Goal: Information Seeking & Learning: Learn about a topic

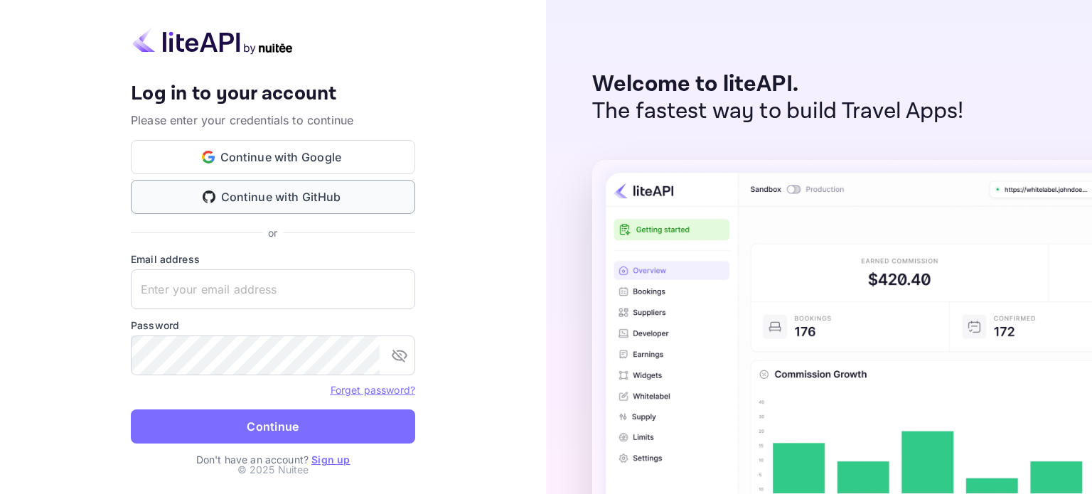
click at [383, 210] on button "Continue with GitHub" at bounding box center [273, 197] width 284 height 34
click at [337, 167] on button "Continue with Google" at bounding box center [273, 157] width 284 height 34
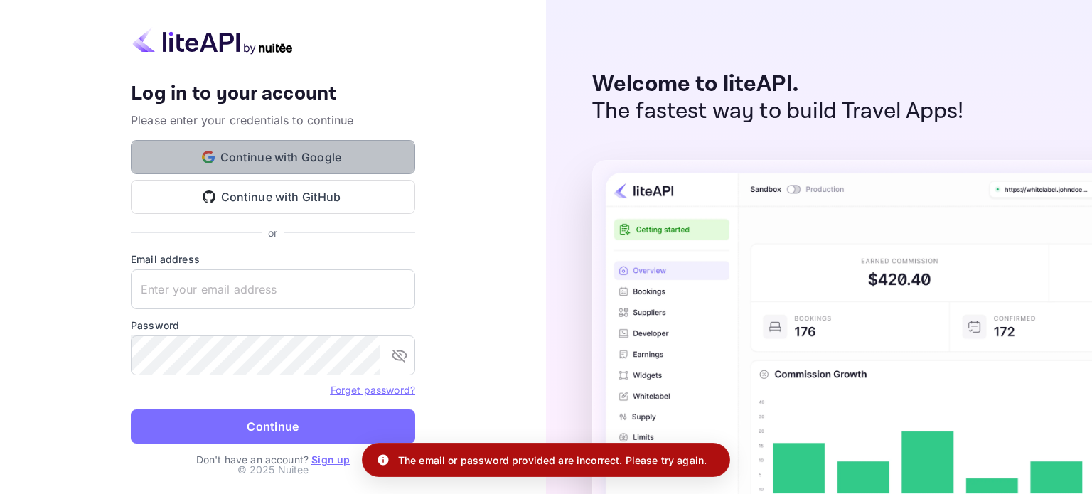
click at [375, 154] on button "Continue with Google" at bounding box center [273, 157] width 284 height 34
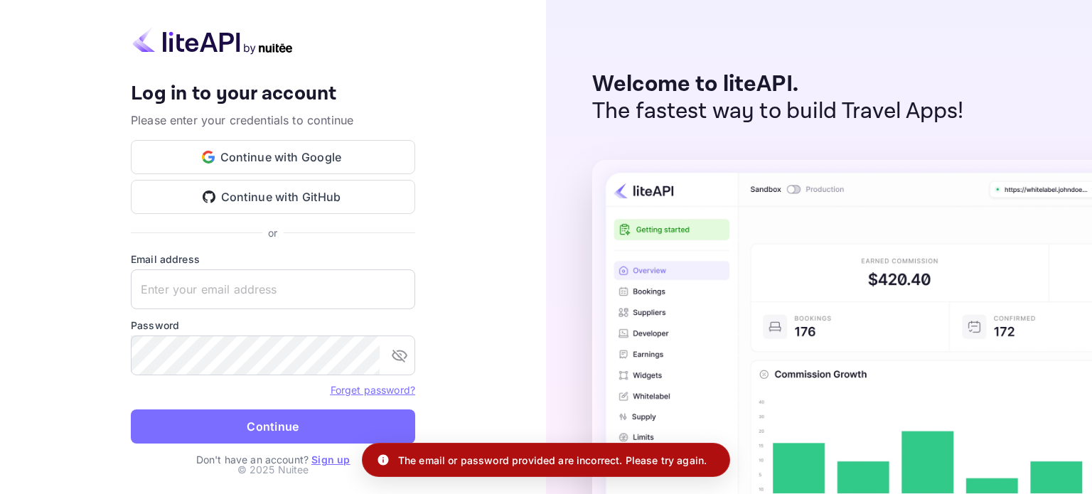
click at [323, 461] on link "Sign up" at bounding box center [330, 460] width 38 height 12
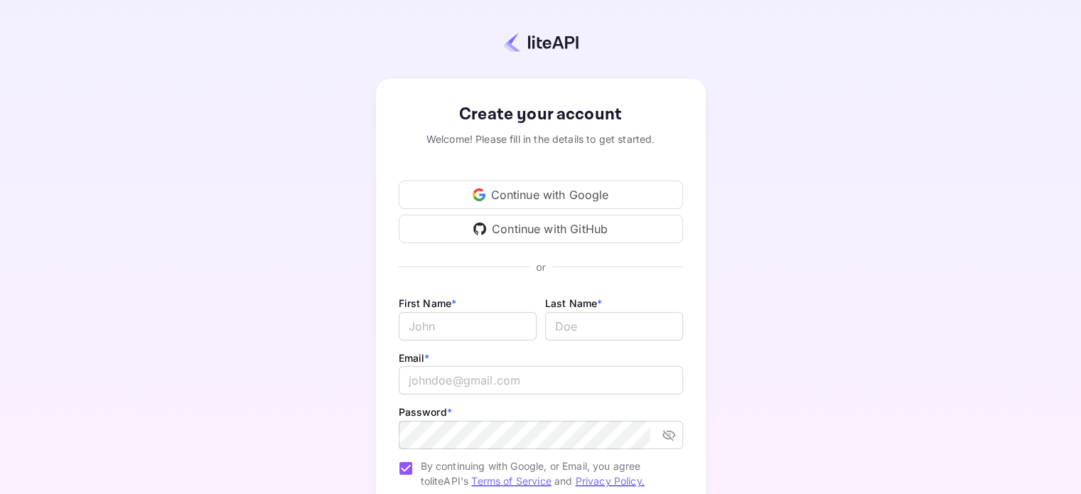
click at [567, 197] on div "Continue with Google" at bounding box center [541, 195] width 284 height 28
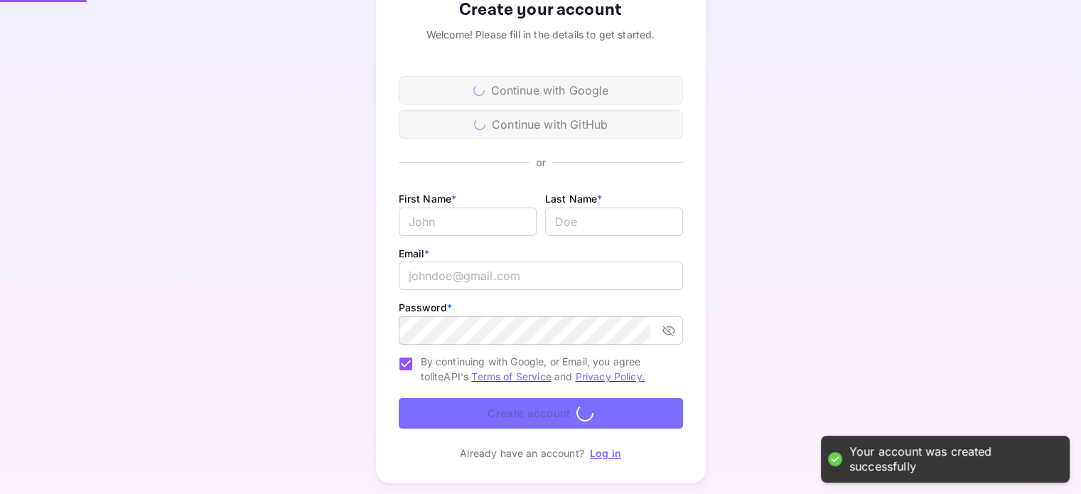
scroll to position [140, 0]
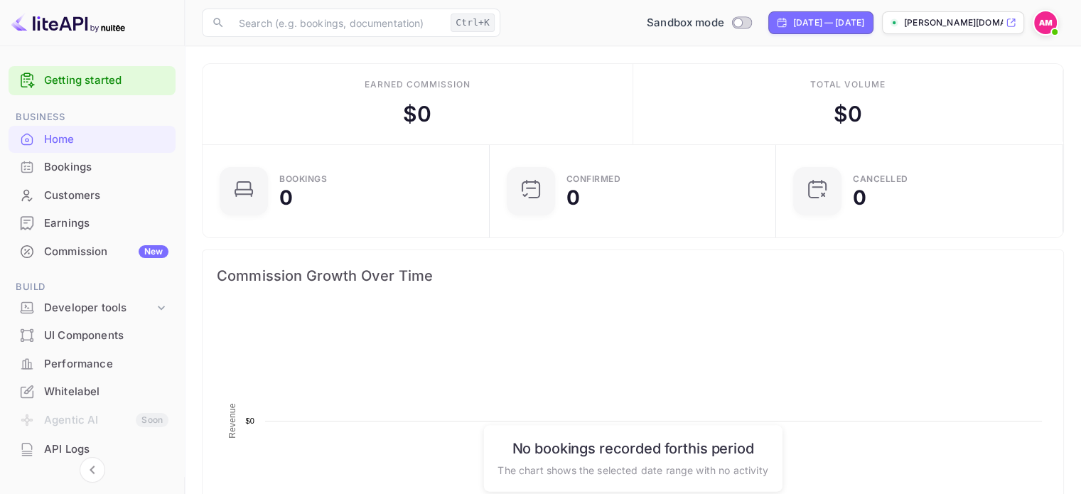
scroll to position [220, 267]
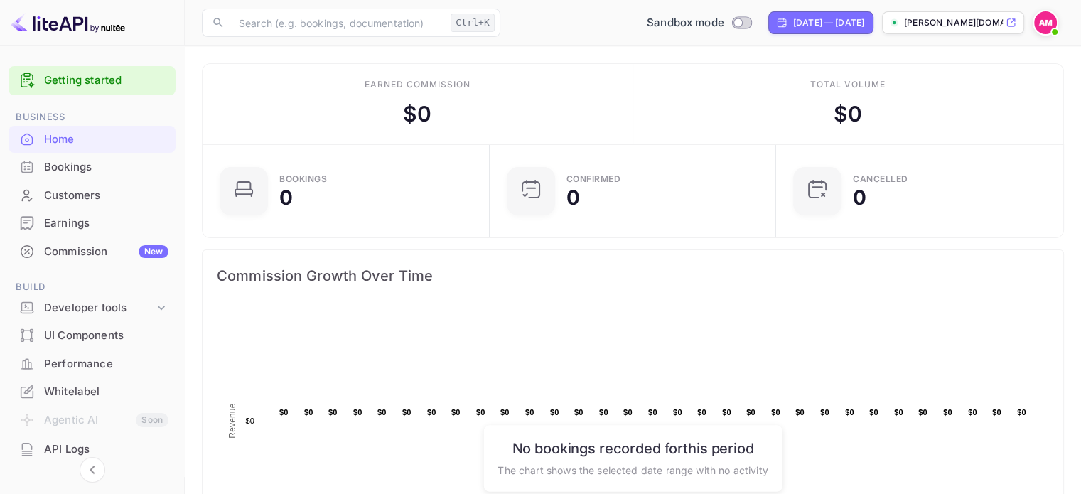
click at [963, 23] on p "[PERSON_NAME][DOMAIN_NAME]..." at bounding box center [953, 22] width 99 height 13
drag, startPoint x: 390, startPoint y: 110, endPoint x: 463, endPoint y: 116, distance: 73.4
click at [463, 116] on div "Earned commission $ 0" at bounding box center [418, 104] width 431 height 80
drag, startPoint x: 437, startPoint y: 124, endPoint x: 387, endPoint y: 106, distance: 53.1
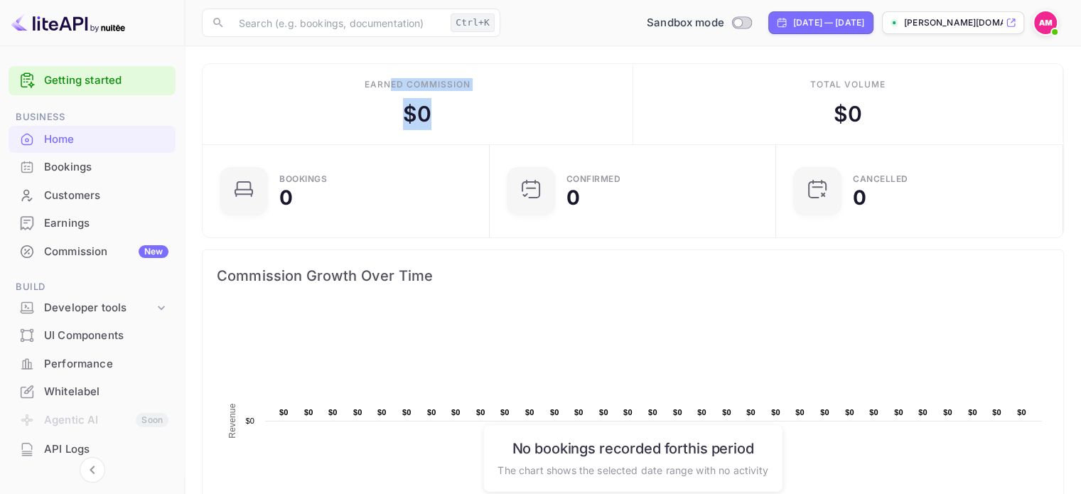
click at [387, 106] on div "Earned commission $ 0" at bounding box center [418, 104] width 431 height 80
drag, startPoint x: 359, startPoint y: 87, endPoint x: 532, endPoint y: 75, distance: 173.9
click at [532, 75] on div "Earned commission $ 0" at bounding box center [418, 104] width 431 height 80
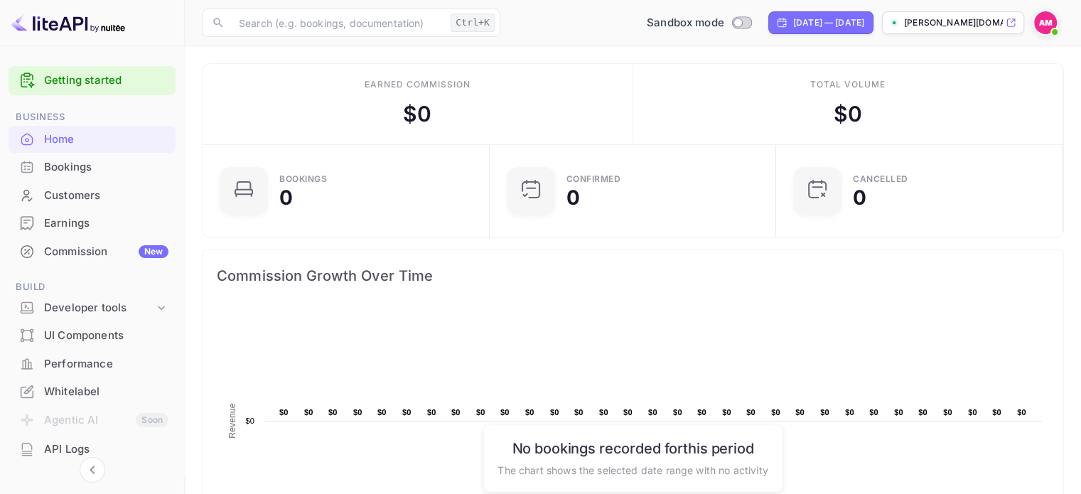
click at [402, 6] on div "​ Ctrl+K ​ Sandbox mode Aug 15, 2025 — Sep 14, 2025 angelo-manalo-115i7.nu..." at bounding box center [633, 22] width 896 height 45
click at [407, 18] on input "text" at bounding box center [337, 23] width 215 height 28
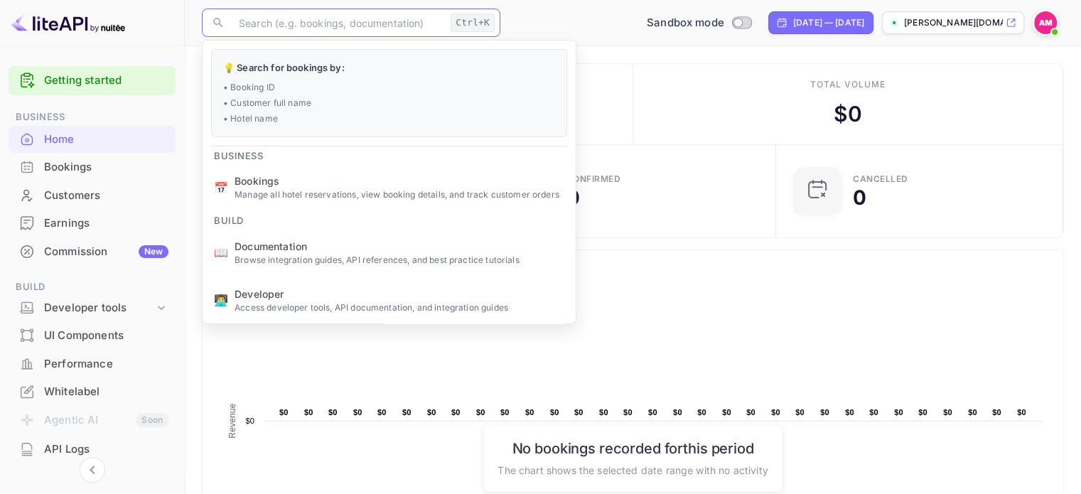
click at [637, 104] on div "Total volume $ 0" at bounding box center [848, 104] width 431 height 80
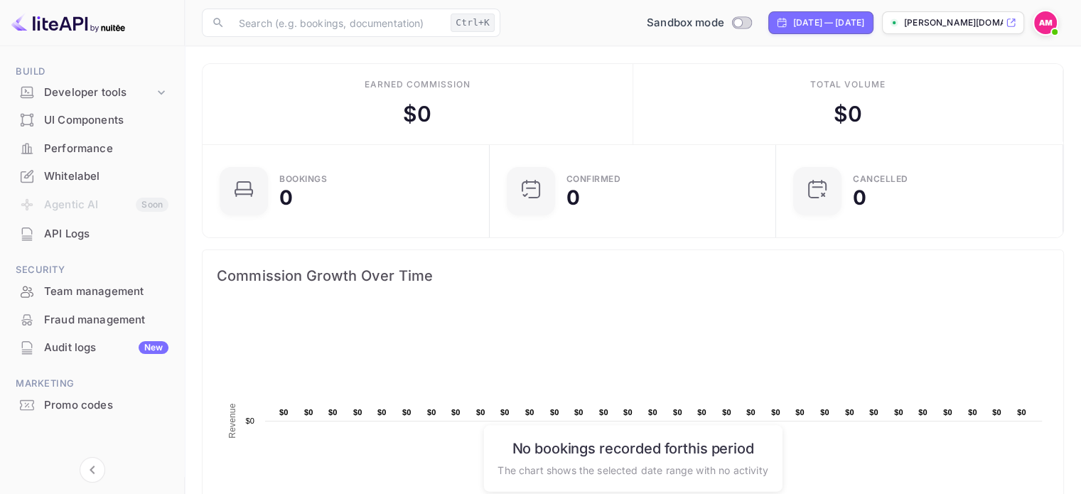
scroll to position [219, 0]
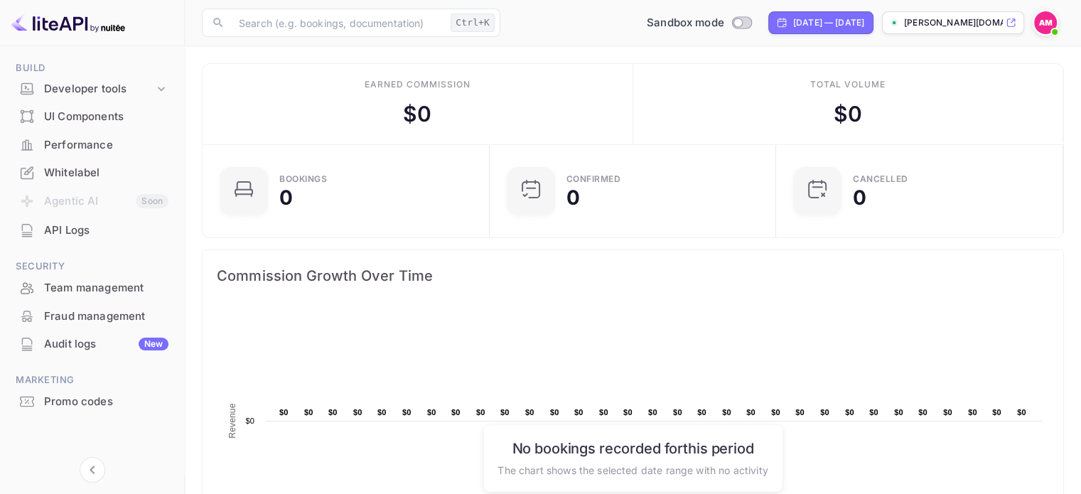
click at [115, 349] on div "Audit logs New" at bounding box center [106, 344] width 124 height 16
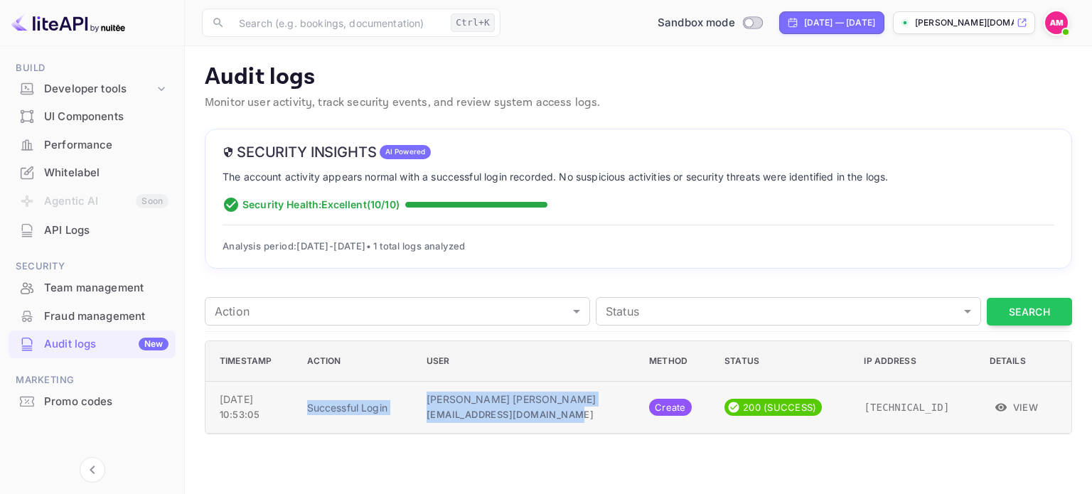
drag, startPoint x: 323, startPoint y: 408, endPoint x: 609, endPoint y: 427, distance: 287.1
click at [609, 427] on tr "Sep 14, 2025 10:53:05 Successful Login Angelo Manalo manaloangelo1017@gmail.com…" at bounding box center [638, 408] width 866 height 52
click at [609, 427] on td "Angelo Manalo manaloangelo1017@gmail.com" at bounding box center [526, 408] width 223 height 52
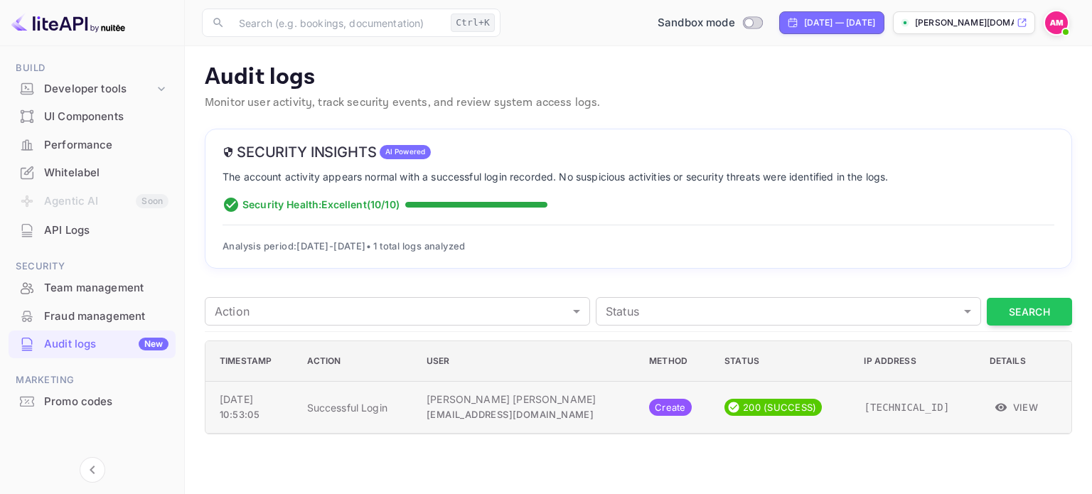
click at [1032, 406] on button "View" at bounding box center [1017, 407] width 55 height 21
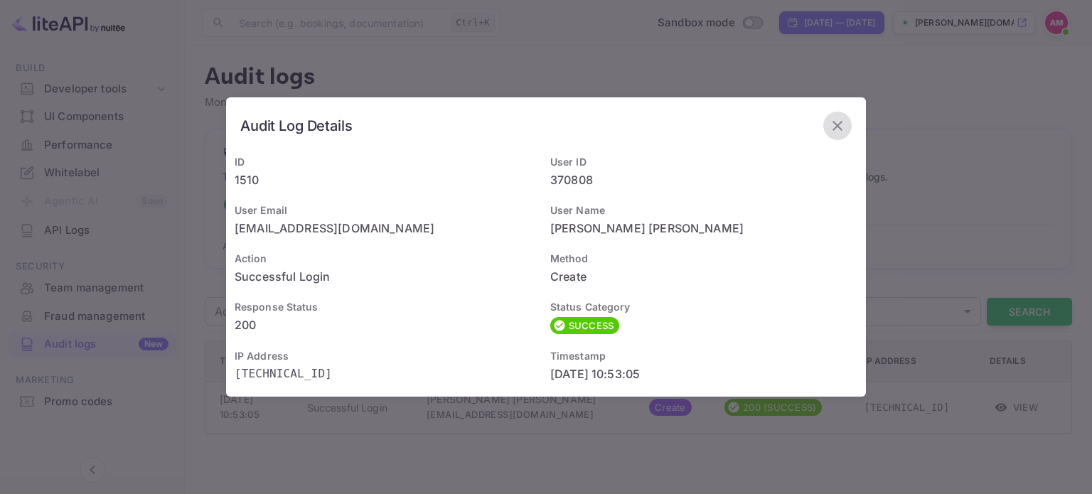
click at [838, 126] on icon "button" at bounding box center [838, 126] width 10 height 10
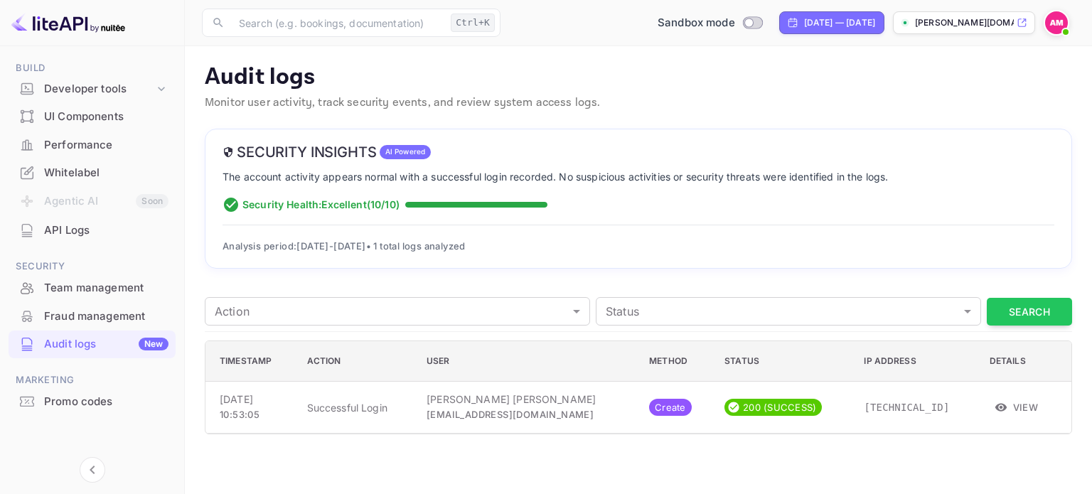
click at [91, 413] on div "Promo codes" at bounding box center [92, 402] width 167 height 28
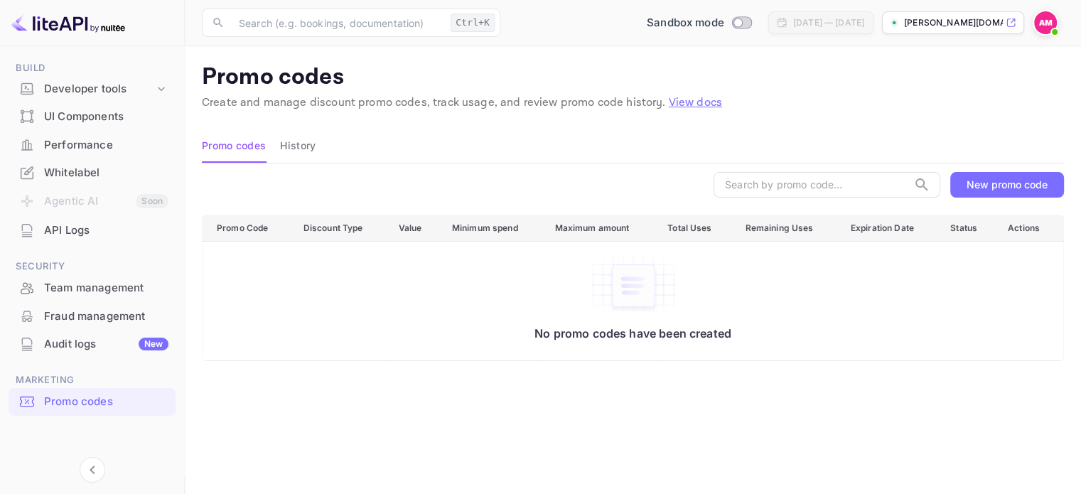
click at [989, 190] on div "New promo code" at bounding box center [1007, 184] width 81 height 12
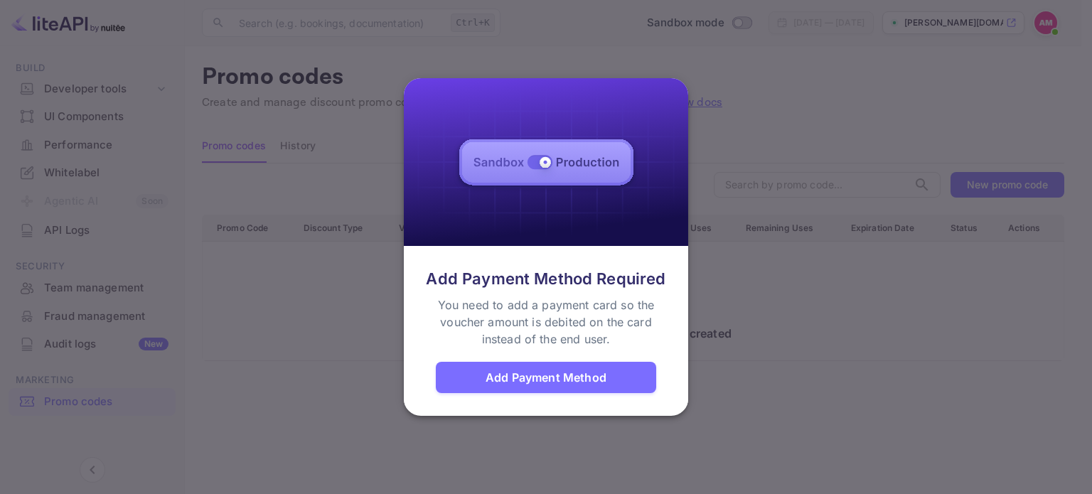
click at [344, 304] on div at bounding box center [546, 247] width 1092 height 494
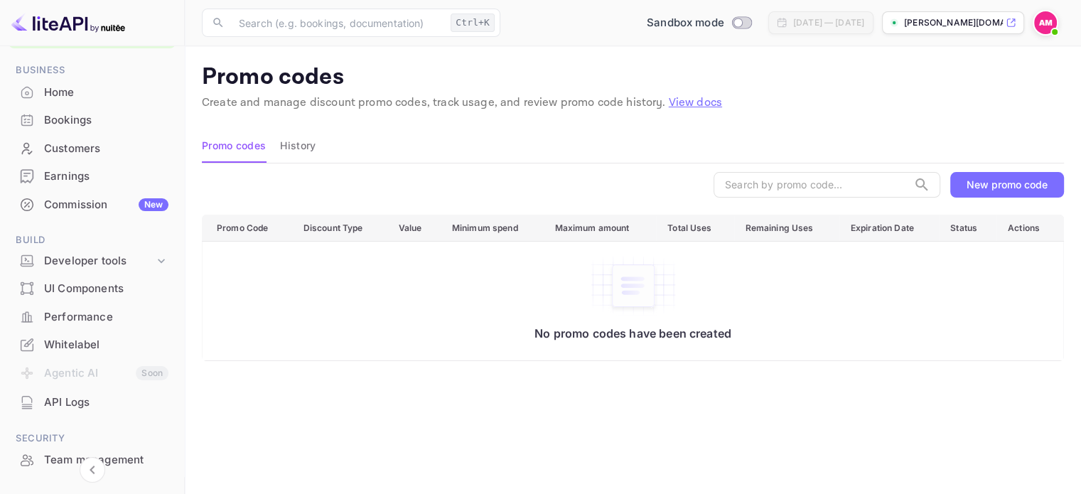
scroll to position [45, 0]
click at [84, 264] on div "Developer tools" at bounding box center [99, 263] width 110 height 16
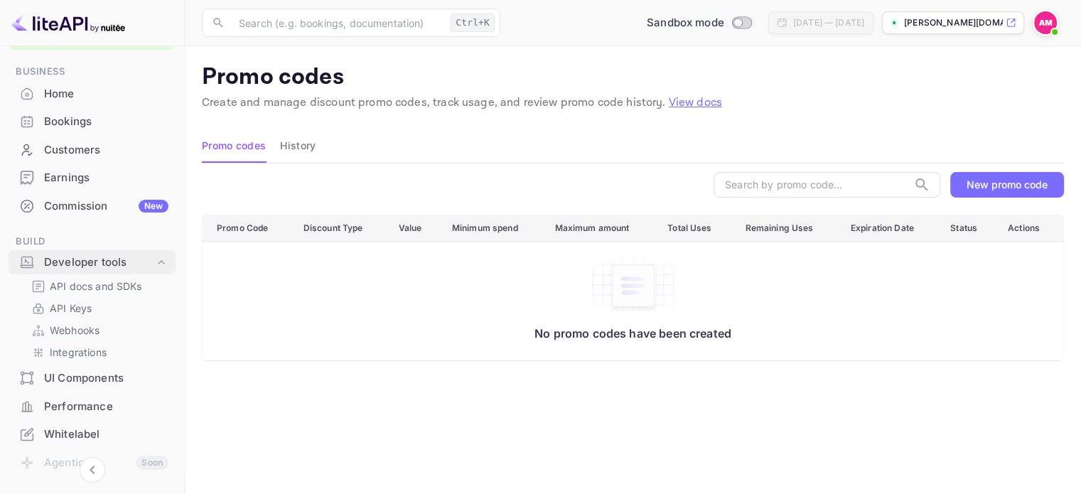
click at [80, 264] on div "Developer tools" at bounding box center [99, 263] width 110 height 16
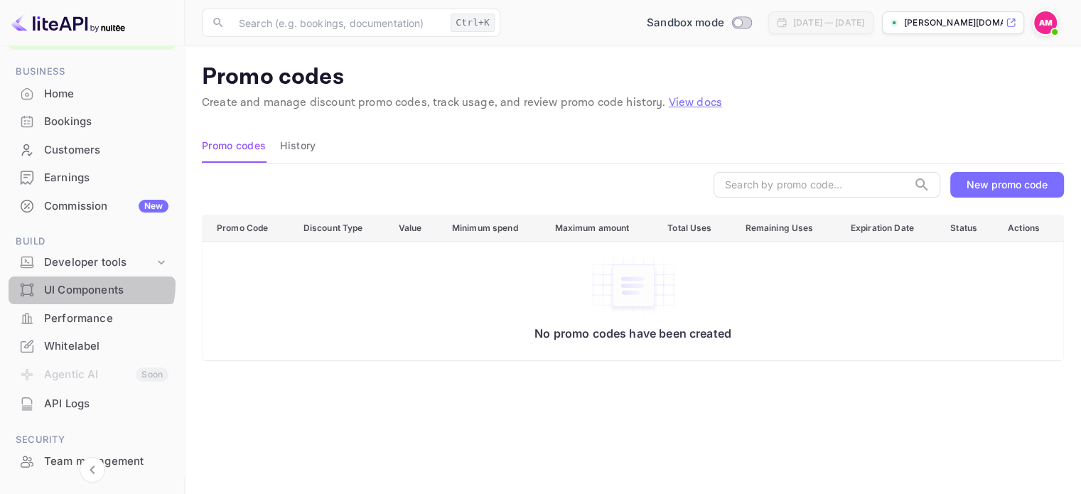
click at [82, 284] on div "UI Components" at bounding box center [106, 290] width 124 height 16
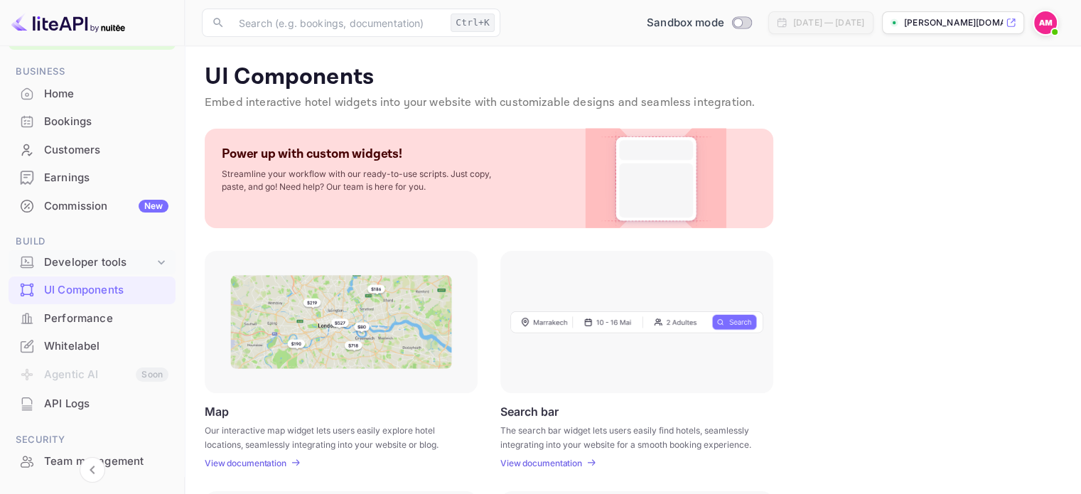
click at [159, 259] on icon at bounding box center [161, 262] width 14 height 14
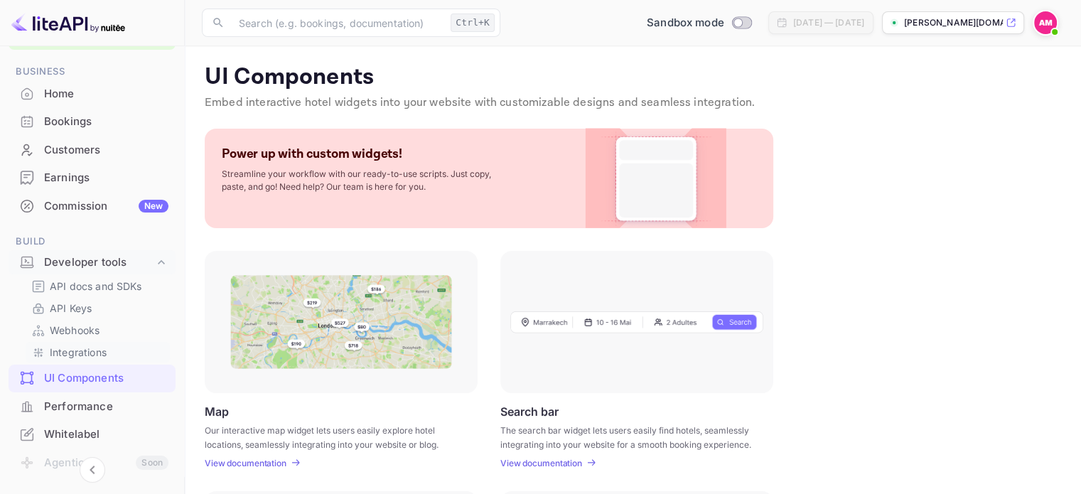
click at [102, 347] on p "Integrations" at bounding box center [78, 352] width 57 height 15
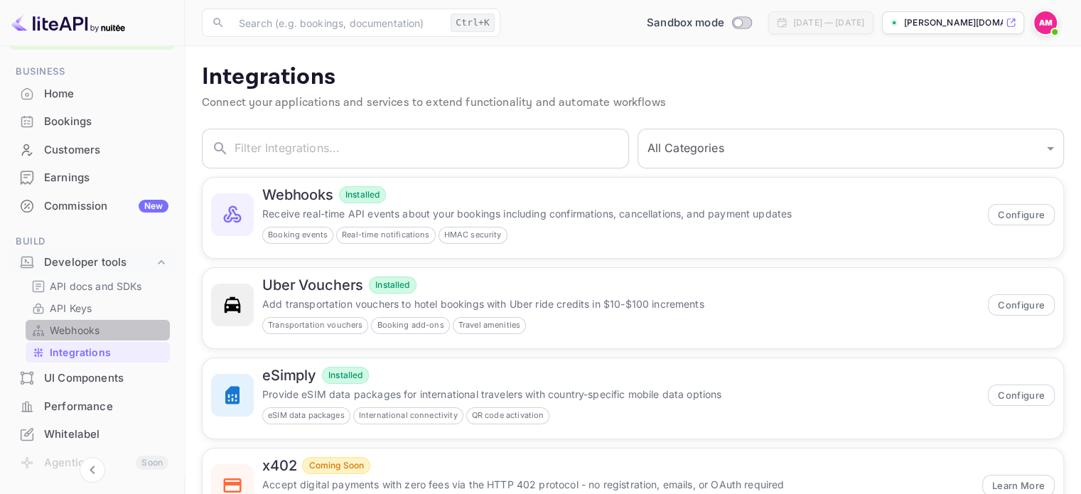
click at [117, 328] on link "Webhooks" at bounding box center [97, 330] width 133 height 15
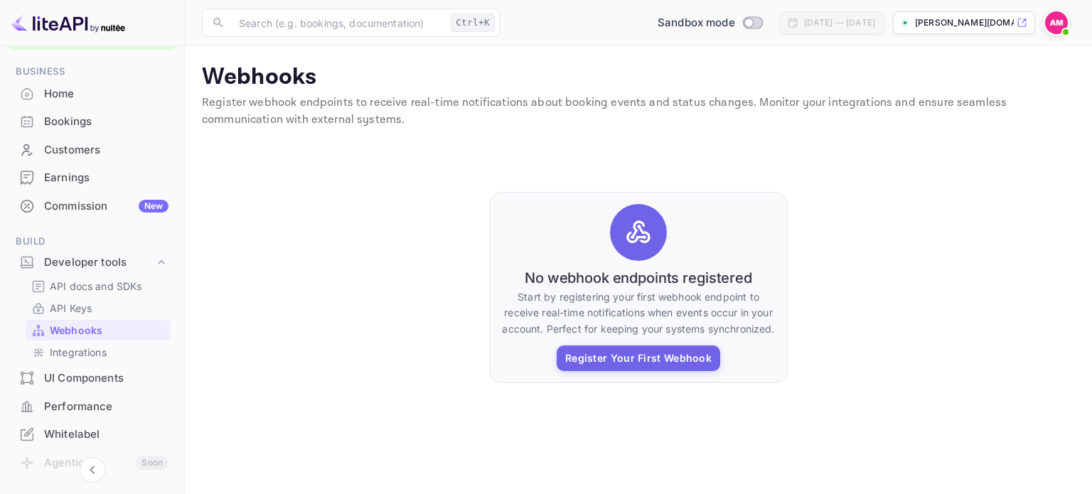
click at [105, 306] on link "API Keys" at bounding box center [97, 308] width 133 height 15
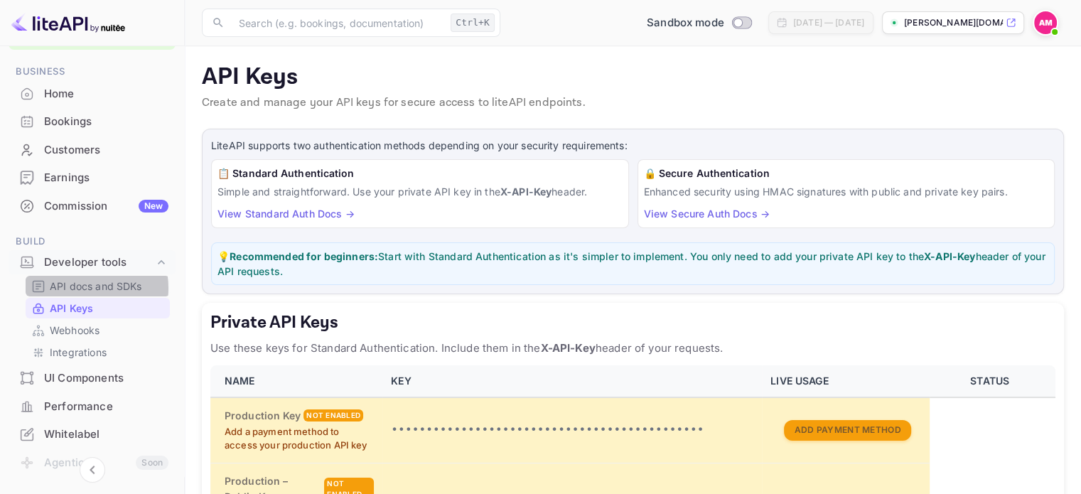
click at [82, 288] on p "API docs and SDKs" at bounding box center [96, 286] width 92 height 15
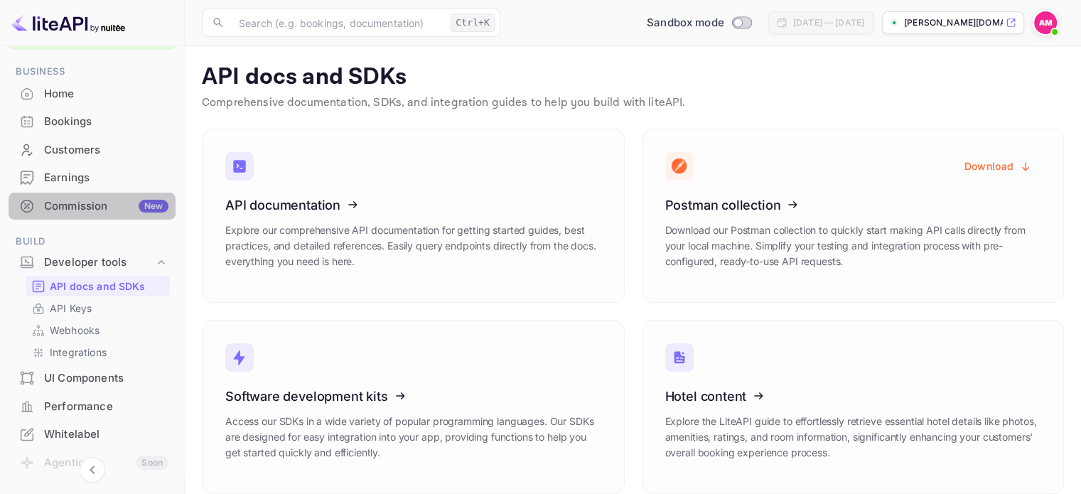
click at [100, 207] on div "Commission New" at bounding box center [106, 206] width 124 height 16
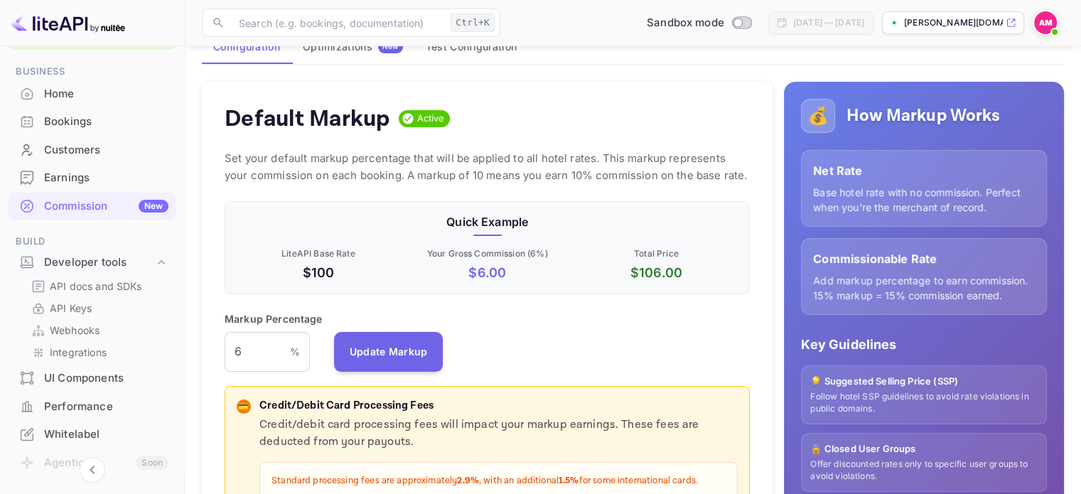
scroll to position [65, 0]
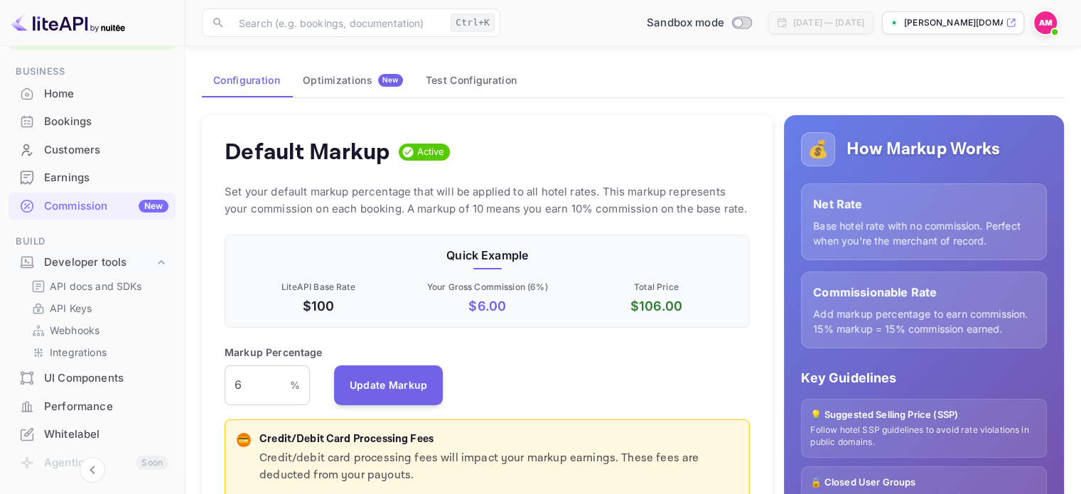
click at [102, 184] on div "Earnings" at bounding box center [106, 178] width 124 height 16
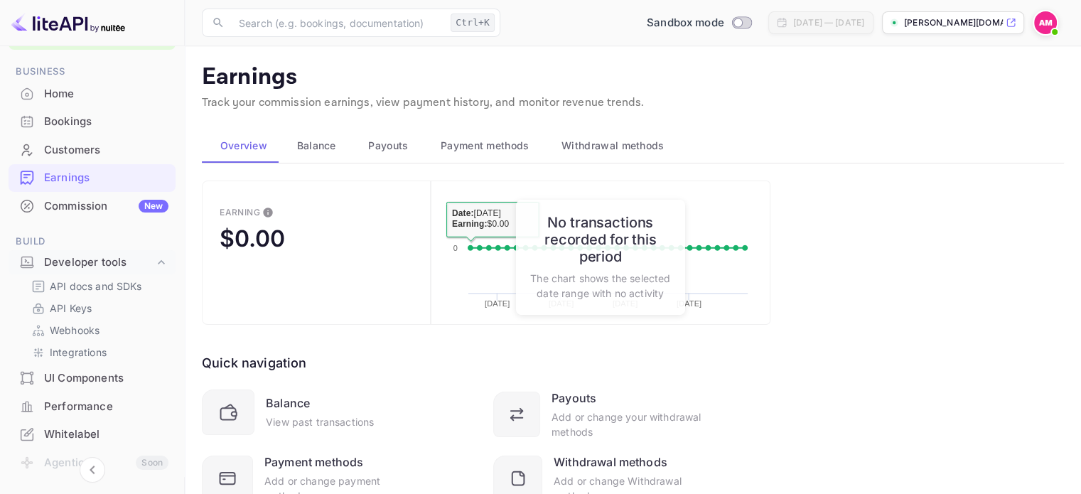
scroll to position [61, 0]
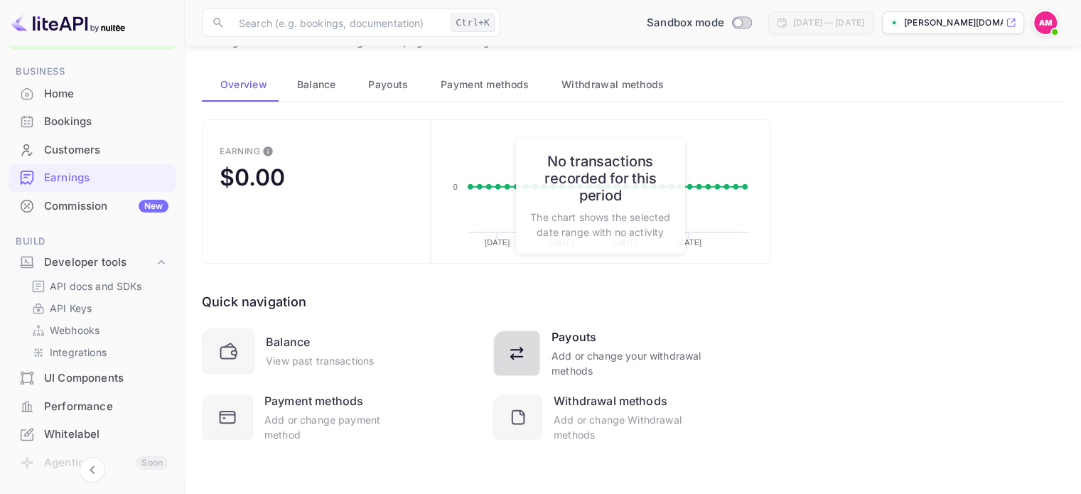
click at [528, 347] on icon at bounding box center [520, 356] width 26 height 26
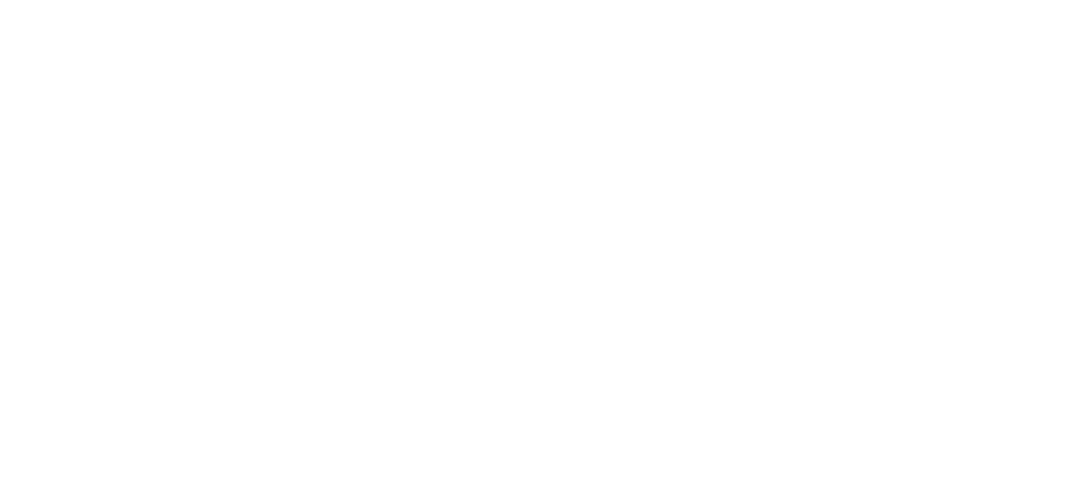
scroll to position [0, 0]
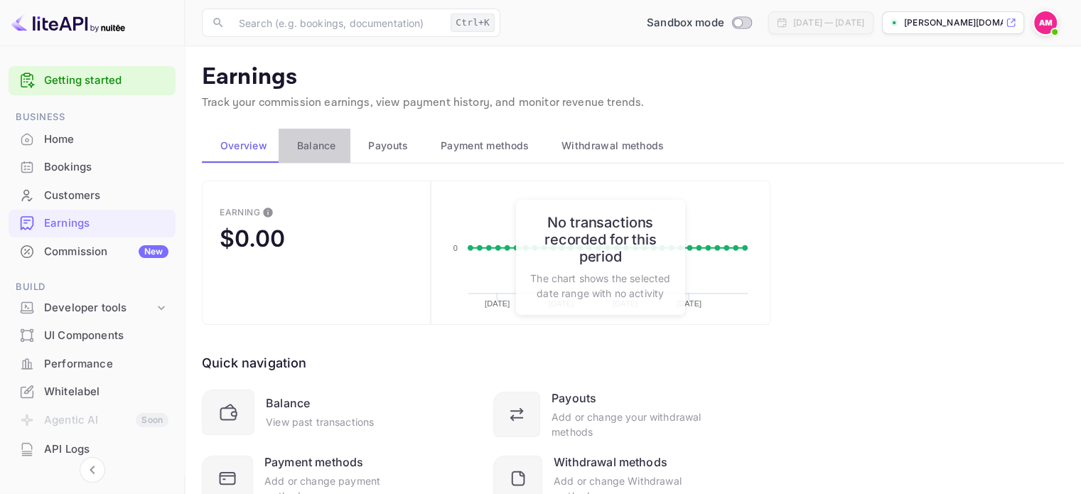
click at [318, 141] on span "Balance" at bounding box center [316, 145] width 39 height 17
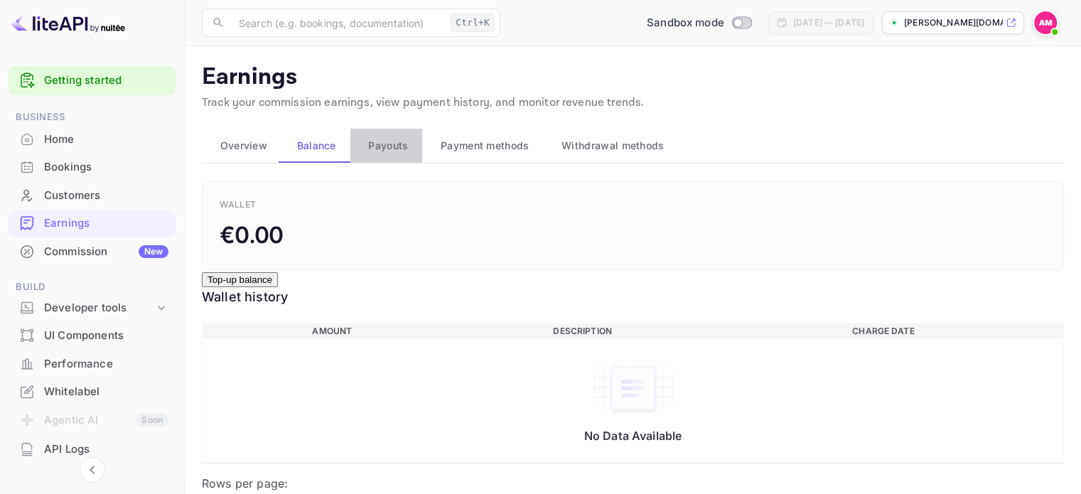
click at [385, 142] on span "Payouts" at bounding box center [388, 145] width 40 height 17
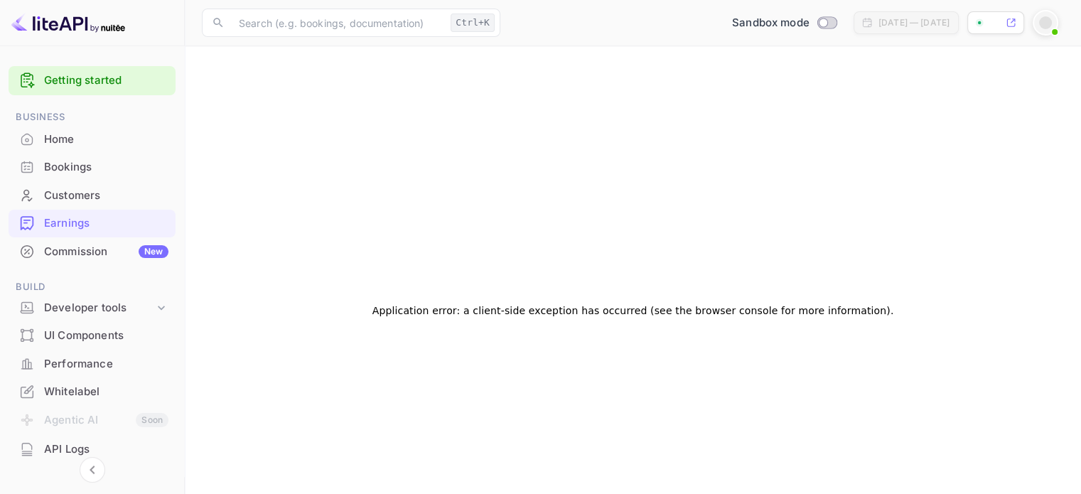
click at [102, 199] on div "Customers" at bounding box center [106, 196] width 124 height 16
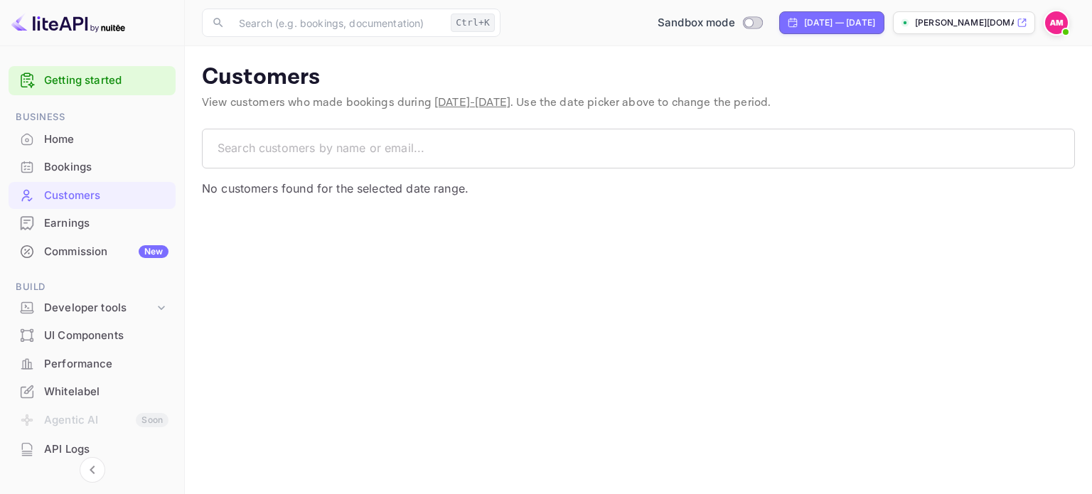
click at [955, 19] on p "[PERSON_NAME][DOMAIN_NAME]..." at bounding box center [964, 22] width 99 height 13
click at [1063, 19] on img at bounding box center [1056, 22] width 23 height 23
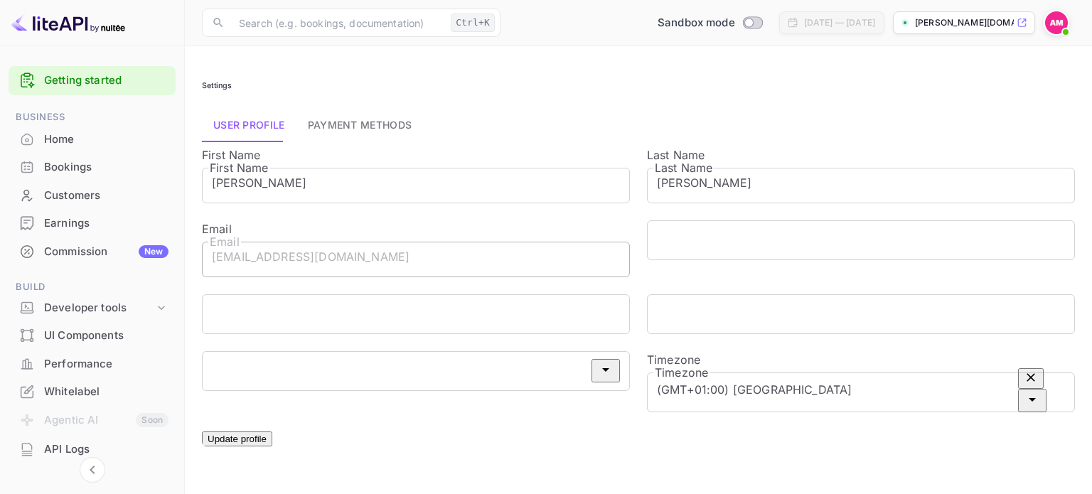
click at [107, 167] on div "Bookings" at bounding box center [106, 167] width 124 height 16
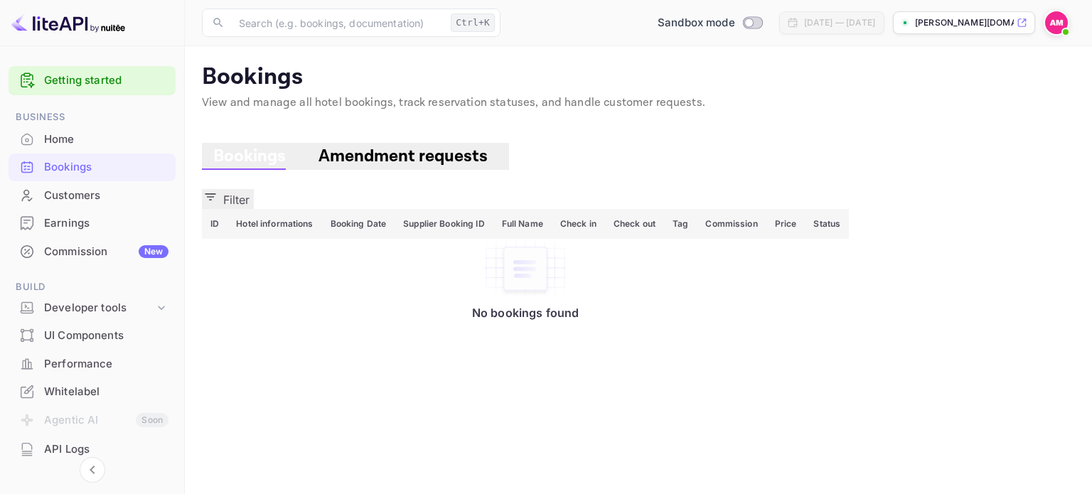
click at [343, 147] on span "Amendment requests" at bounding box center [403, 157] width 198 height 26
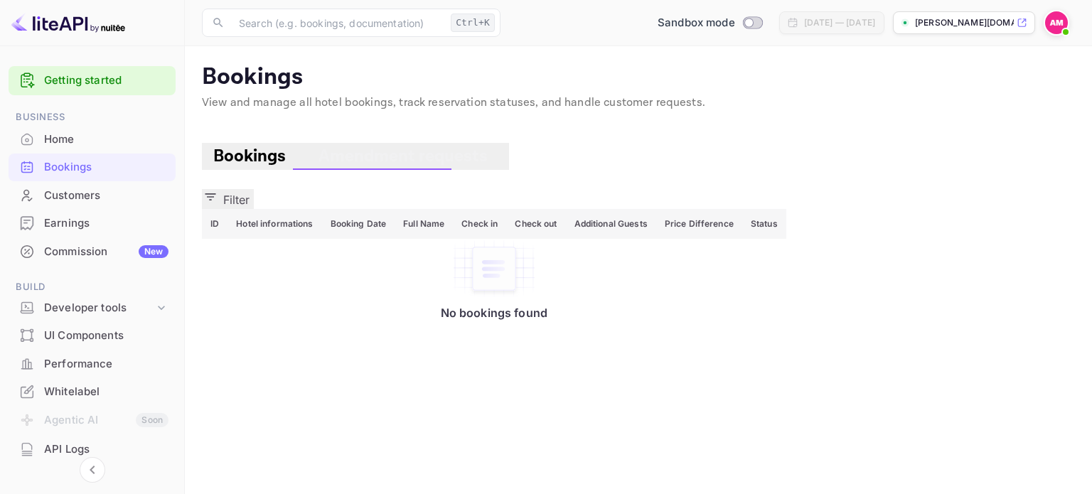
click at [232, 161] on span "Bookings" at bounding box center [249, 156] width 73 height 22
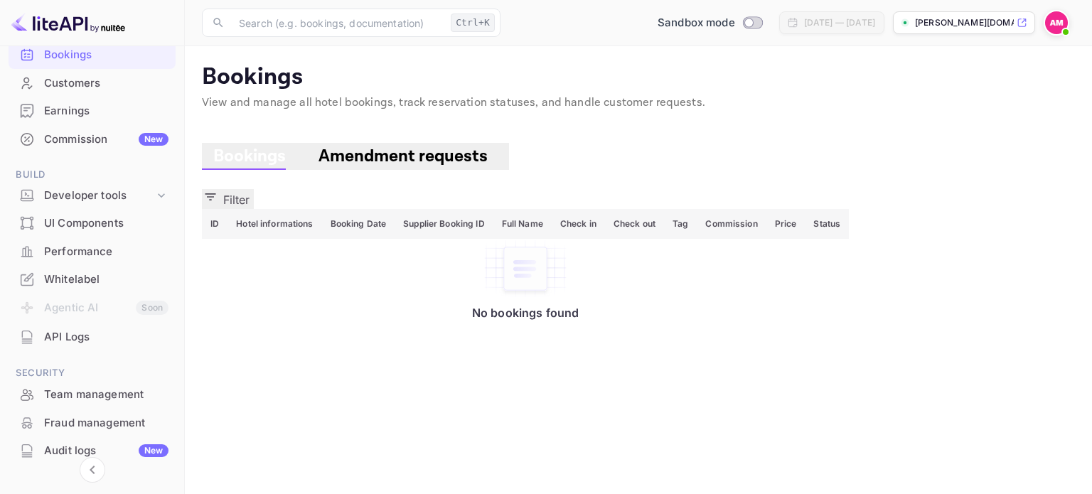
scroll to position [219, 0]
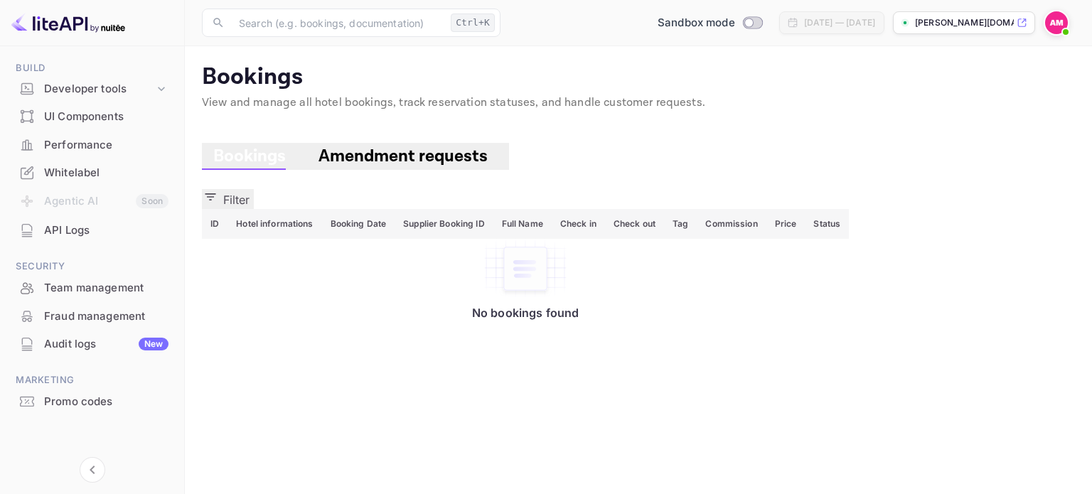
click at [83, 291] on div "Team management" at bounding box center [106, 288] width 124 height 16
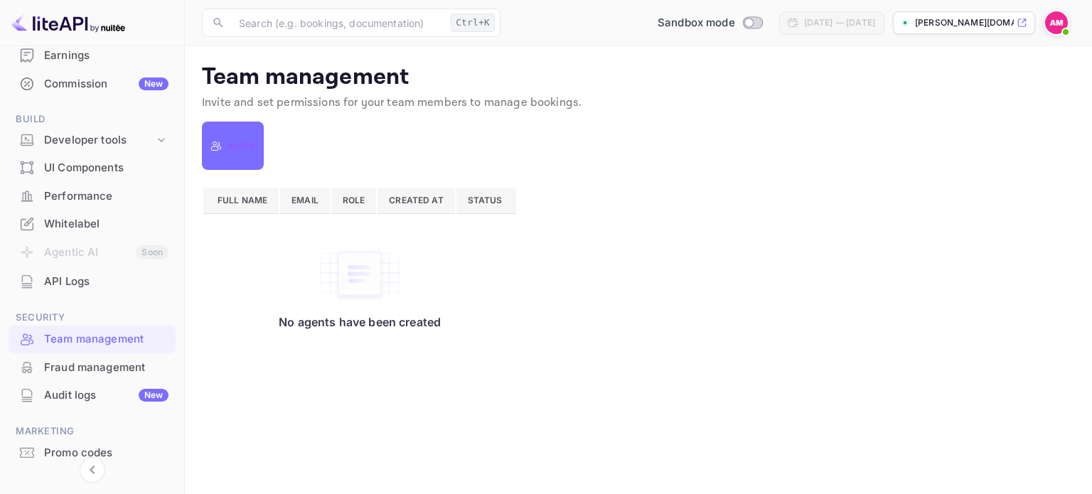
scroll to position [168, 0]
click at [110, 253] on li "Agentic AI Soon" at bounding box center [92, 253] width 167 height 30
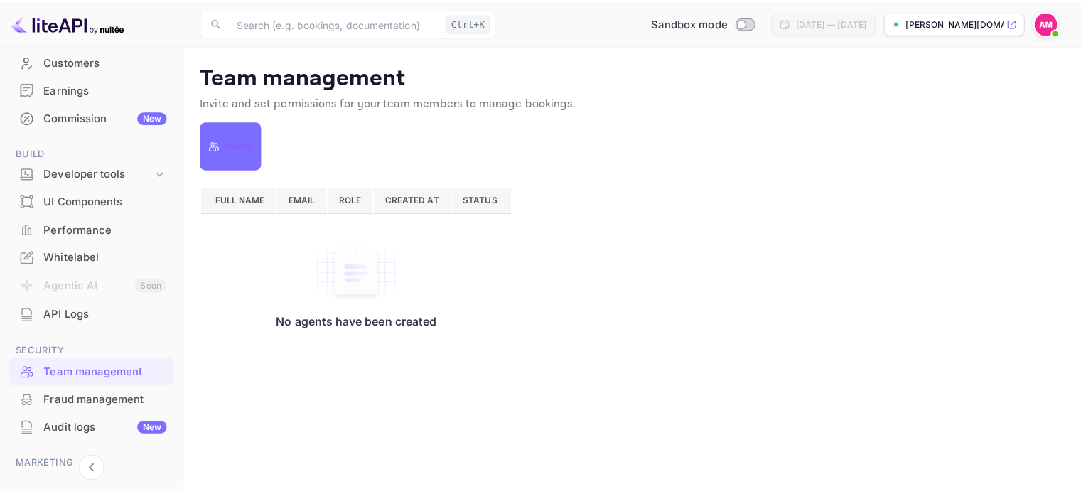
scroll to position [135, 0]
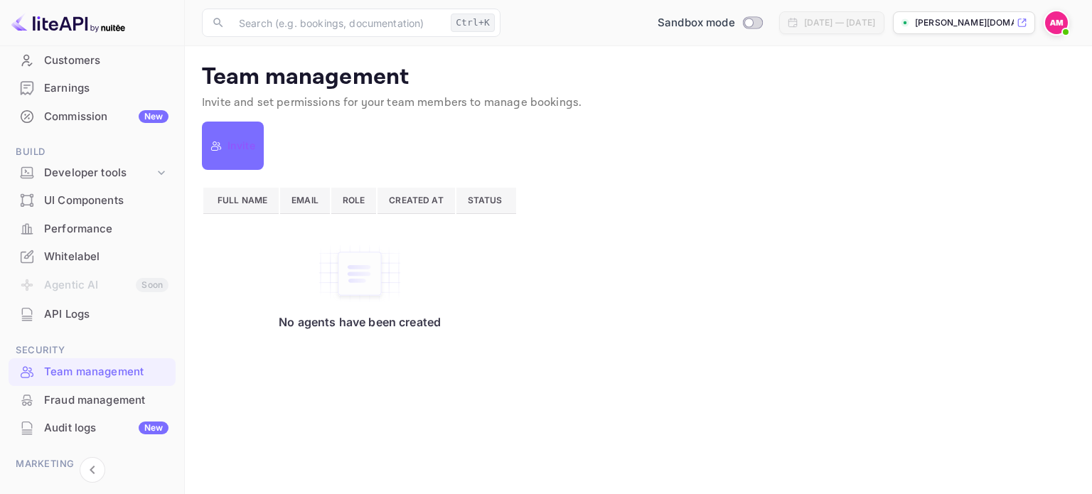
click at [105, 233] on div "Performance" at bounding box center [106, 229] width 124 height 16
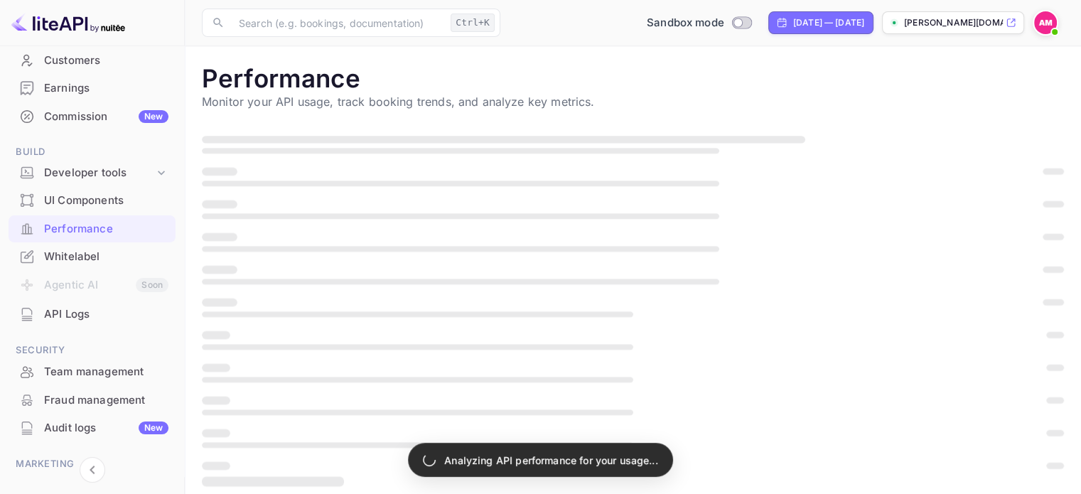
click at [371, 97] on p "Monitor your API usage, track booking trends, and analyze key metrics." at bounding box center [633, 101] width 862 height 17
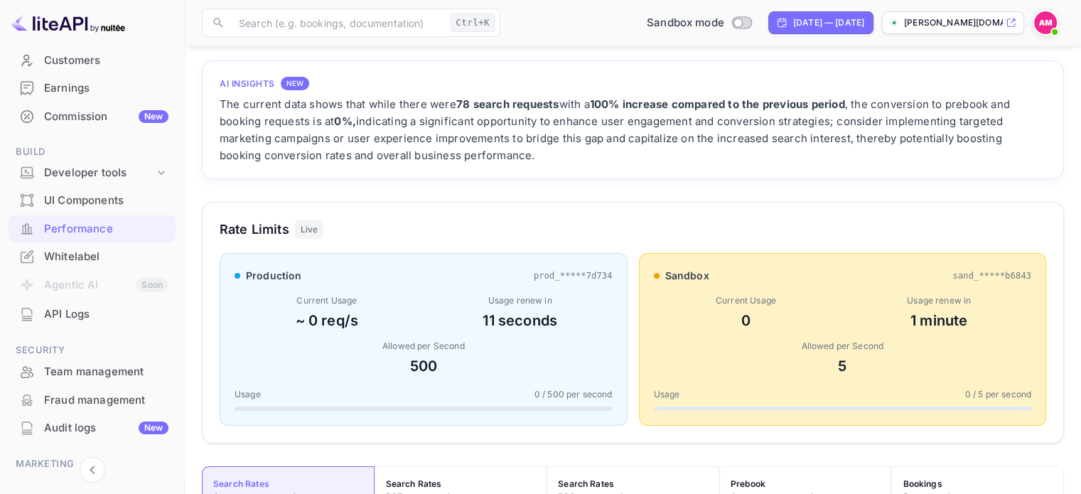
scroll to position [36, 0]
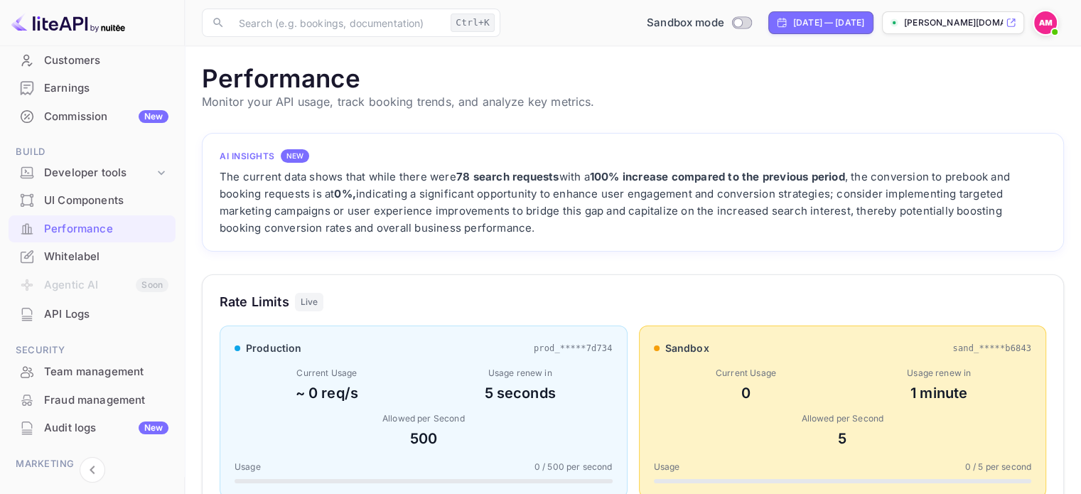
click at [125, 204] on div "UI Components" at bounding box center [106, 201] width 124 height 16
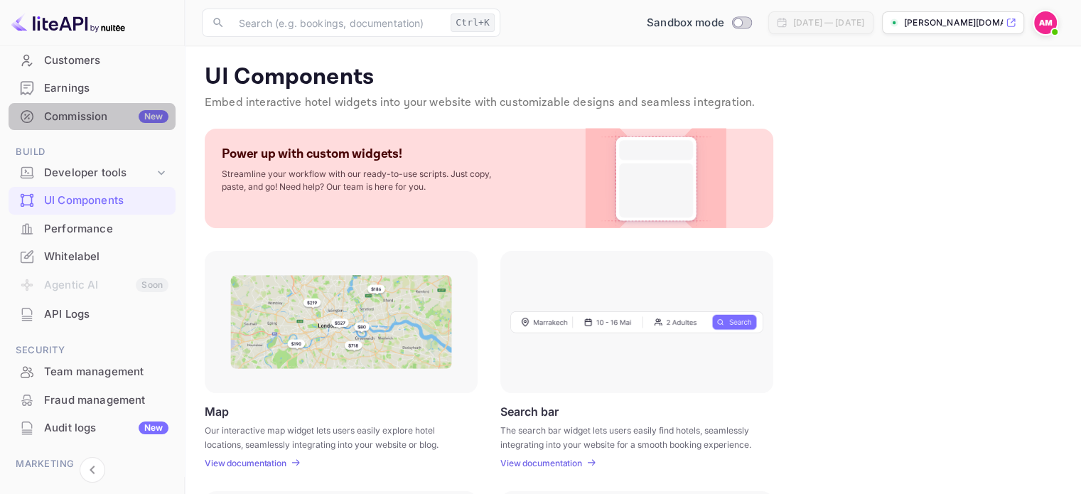
click at [102, 122] on div "Commission New" at bounding box center [106, 117] width 124 height 16
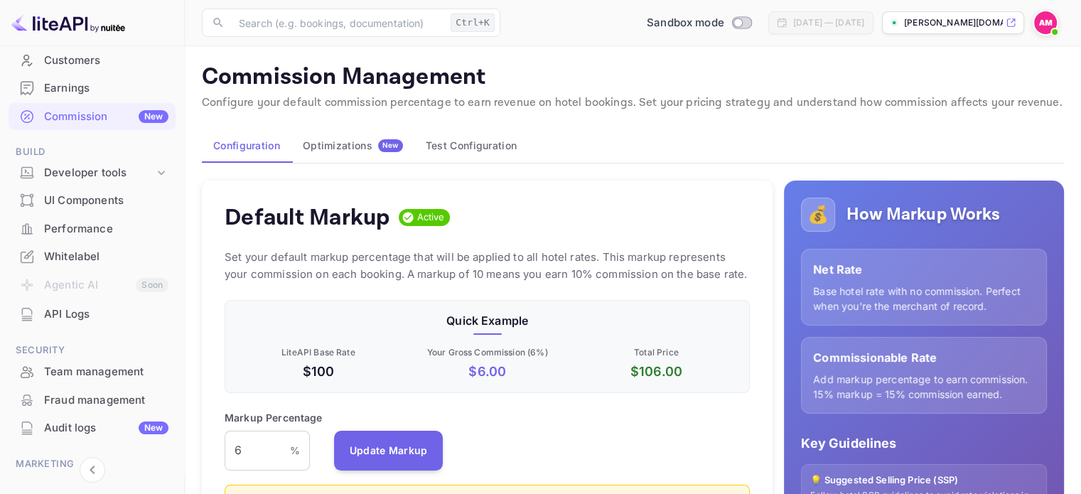
scroll to position [242, 515]
click at [599, 249] on p "Set your default markup percentage that will be applied to all hotel rates. Thi…" at bounding box center [487, 266] width 525 height 34
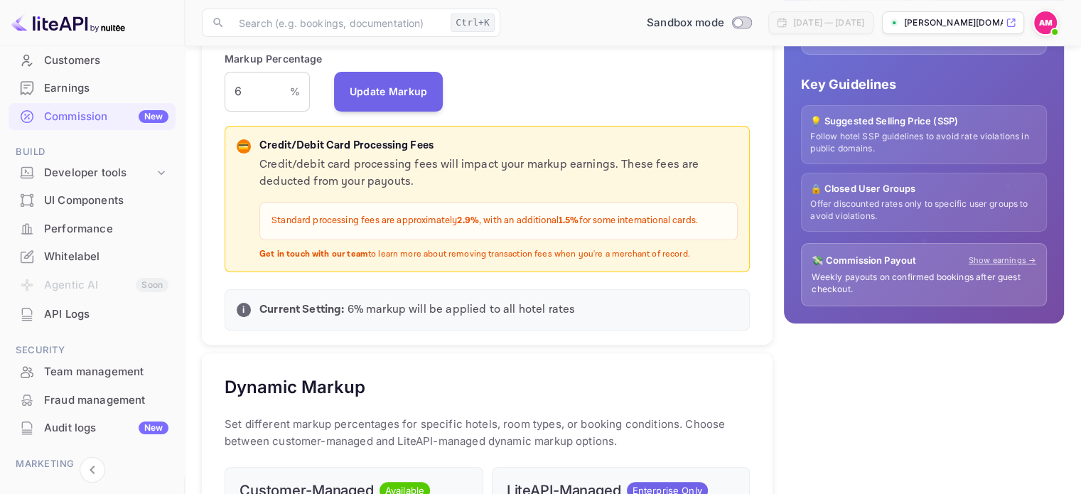
scroll to position [0, 0]
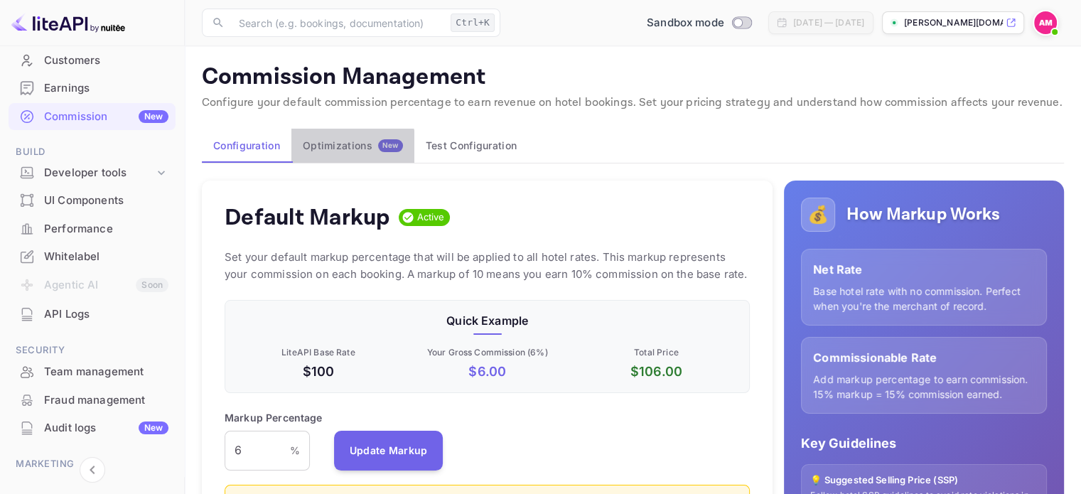
click at [346, 148] on div "Optimizations New" at bounding box center [353, 145] width 100 height 13
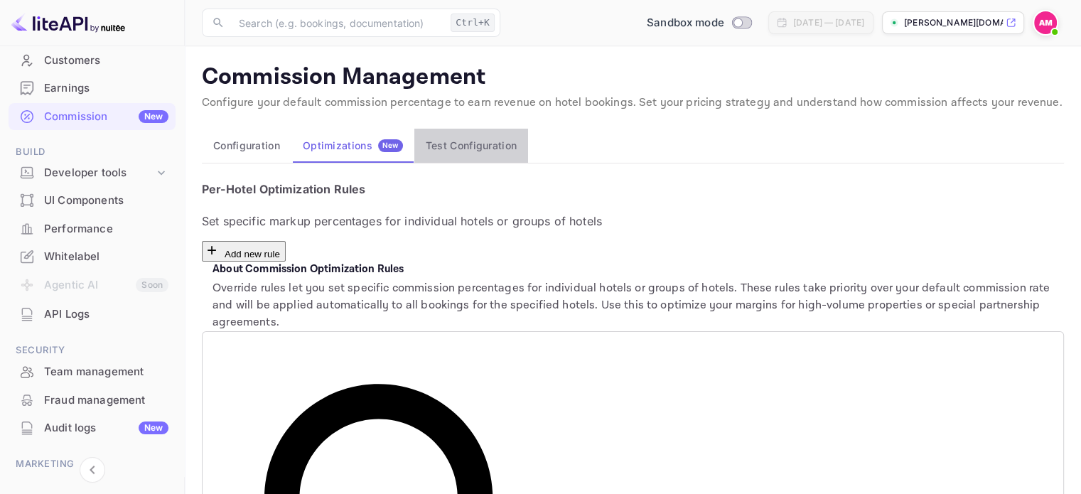
click at [463, 133] on button "Test Configuration" at bounding box center [471, 146] width 114 height 34
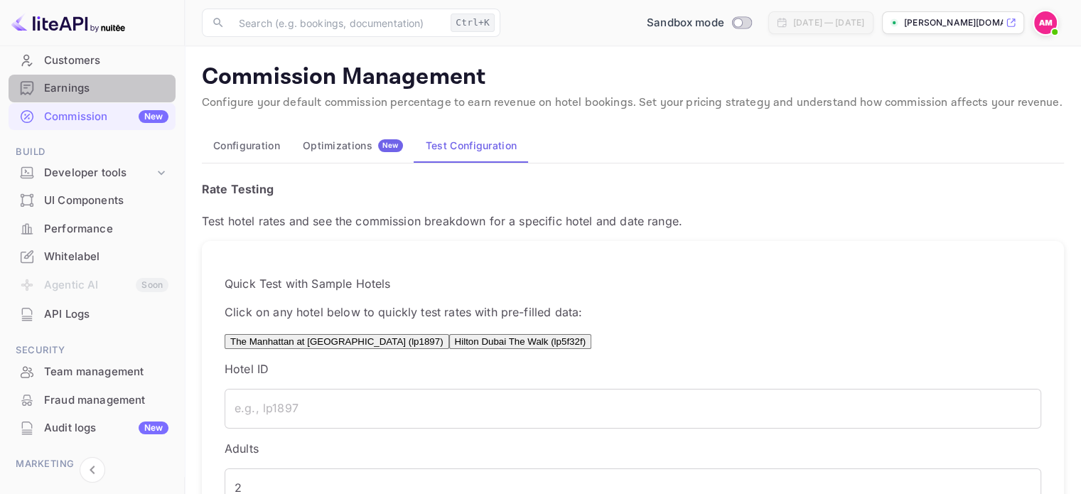
click at [105, 85] on div "Earnings" at bounding box center [106, 88] width 124 height 16
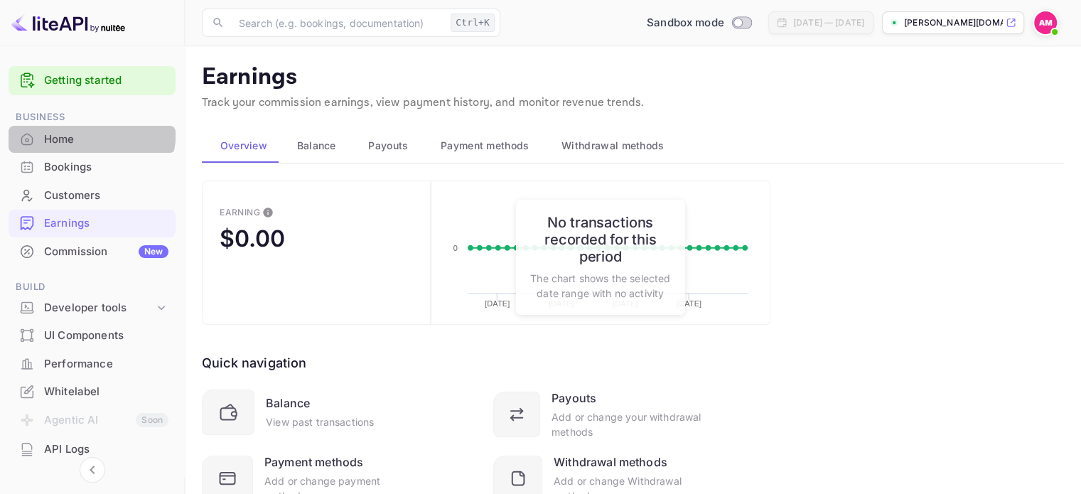
click at [88, 132] on div "Home" at bounding box center [106, 140] width 124 height 16
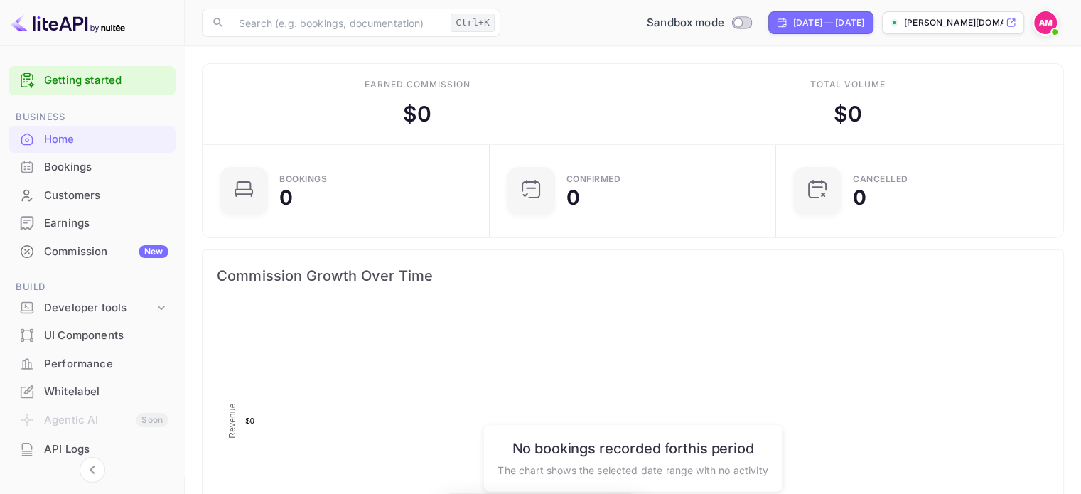
scroll to position [220, 267]
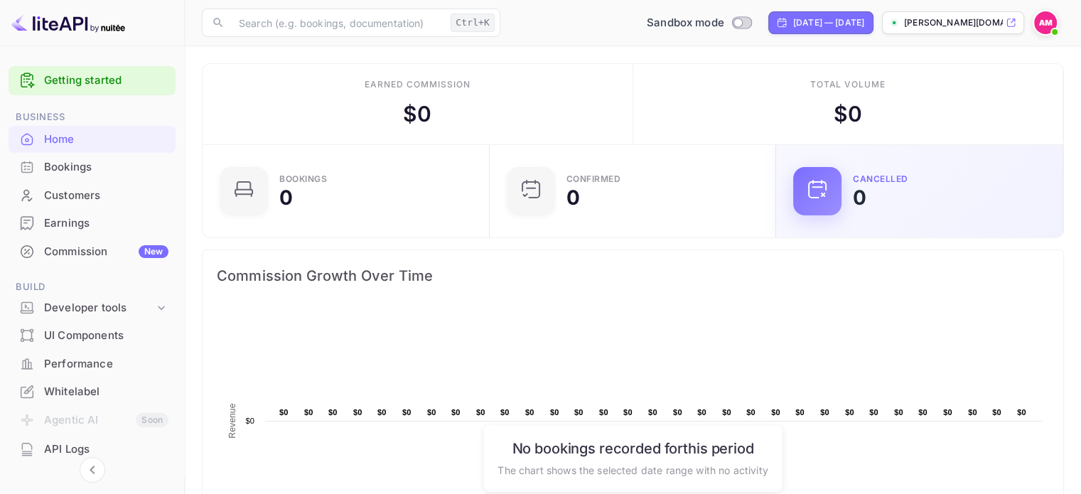
click at [862, 202] on div "0" at bounding box center [860, 198] width 14 height 20
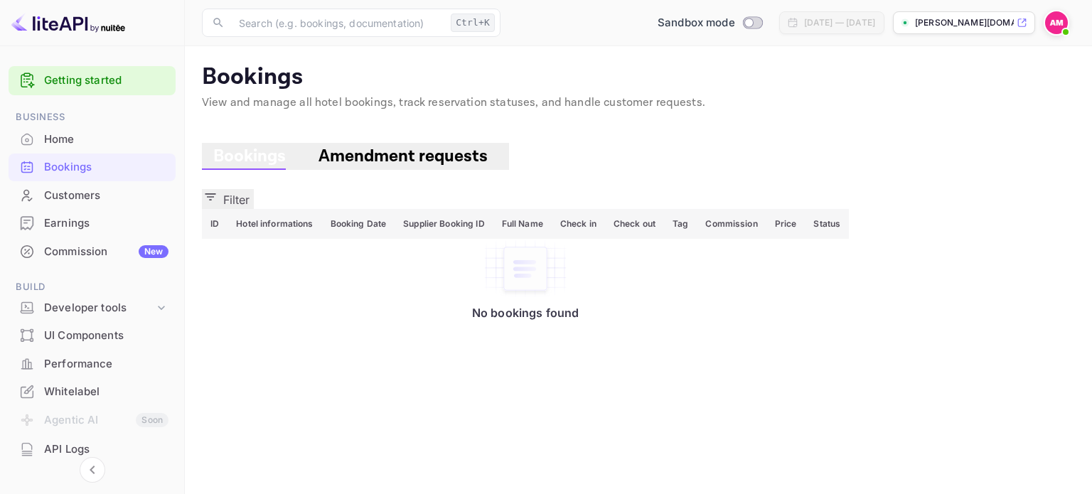
click at [91, 139] on div "Home" at bounding box center [106, 140] width 124 height 16
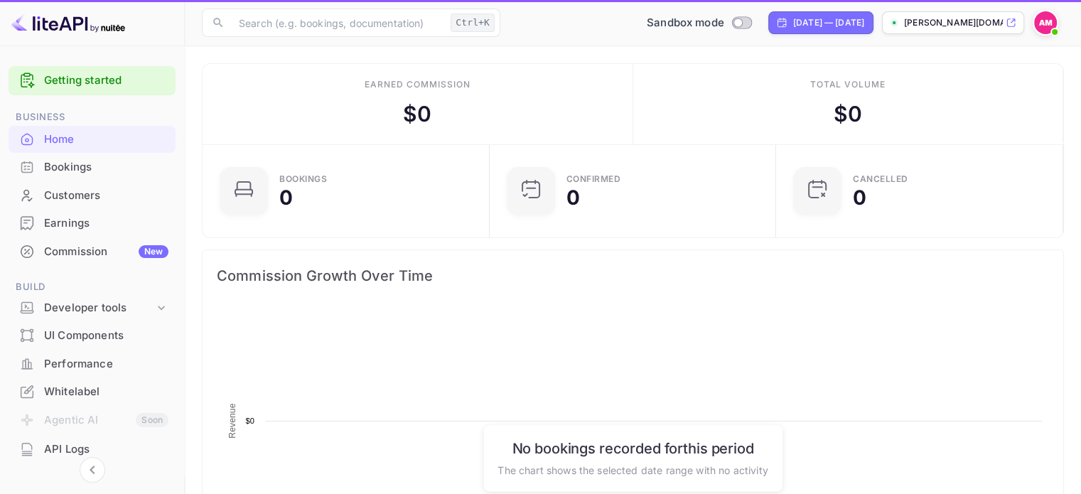
scroll to position [220, 267]
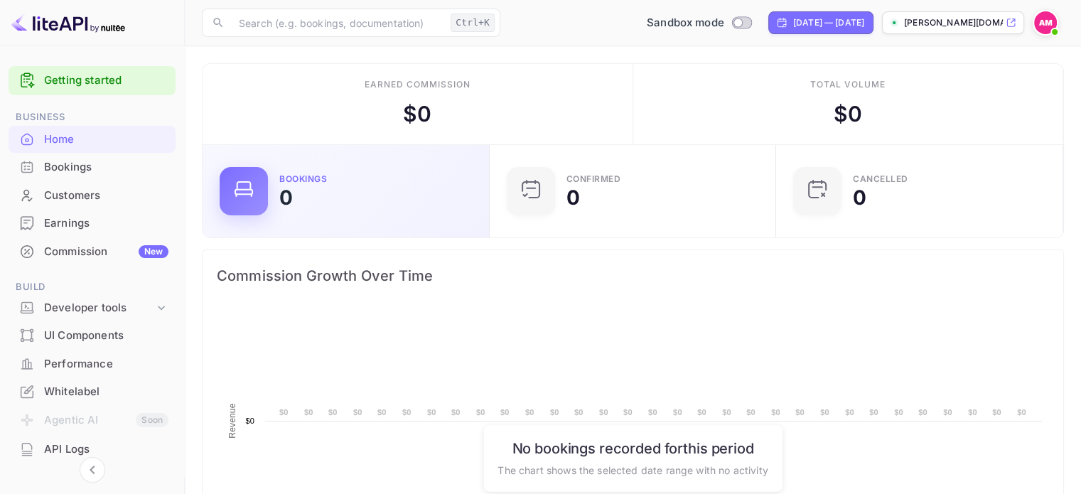
click at [287, 204] on div "0" at bounding box center [286, 198] width 14 height 20
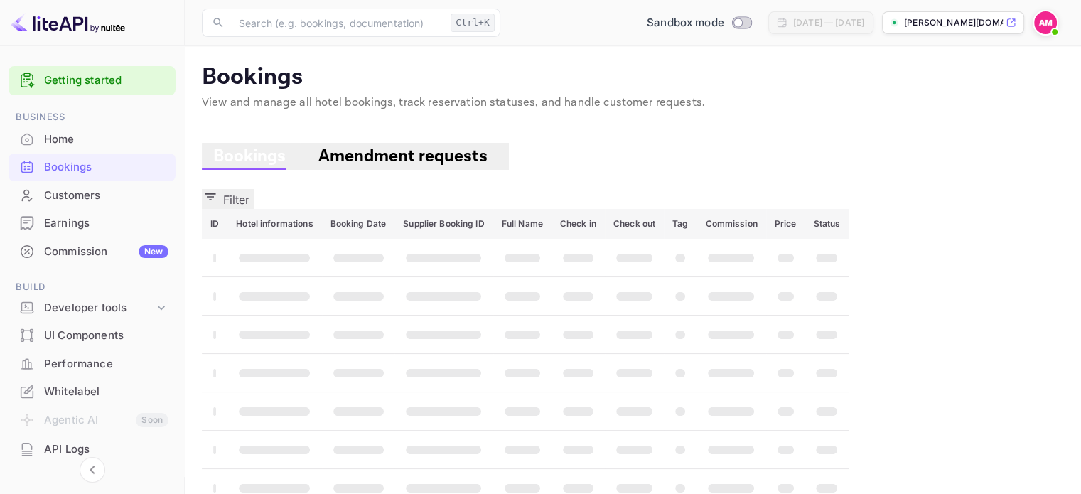
click at [132, 141] on div "Home" at bounding box center [106, 140] width 124 height 16
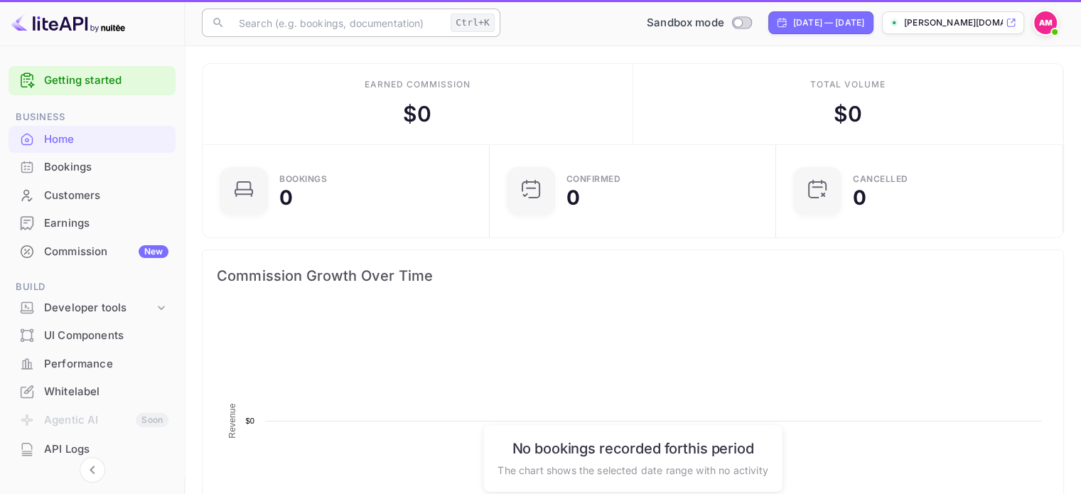
scroll to position [220, 267]
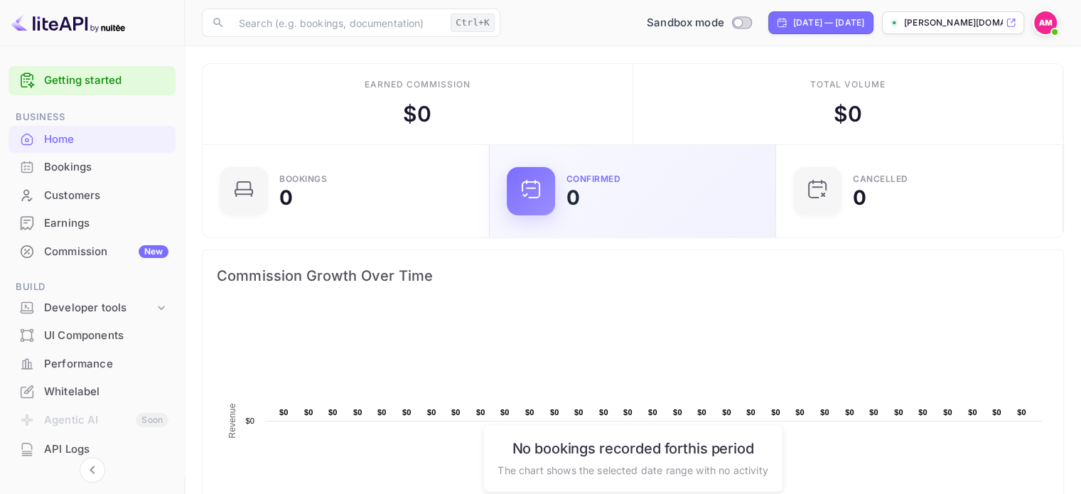
click at [574, 198] on div "0" at bounding box center [574, 198] width 14 height 20
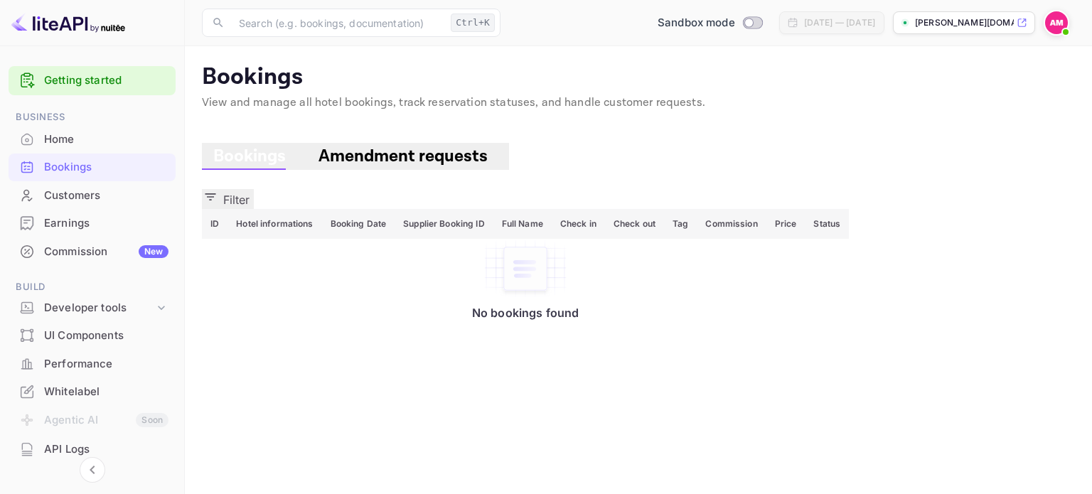
click at [98, 143] on div "Home" at bounding box center [106, 140] width 124 height 16
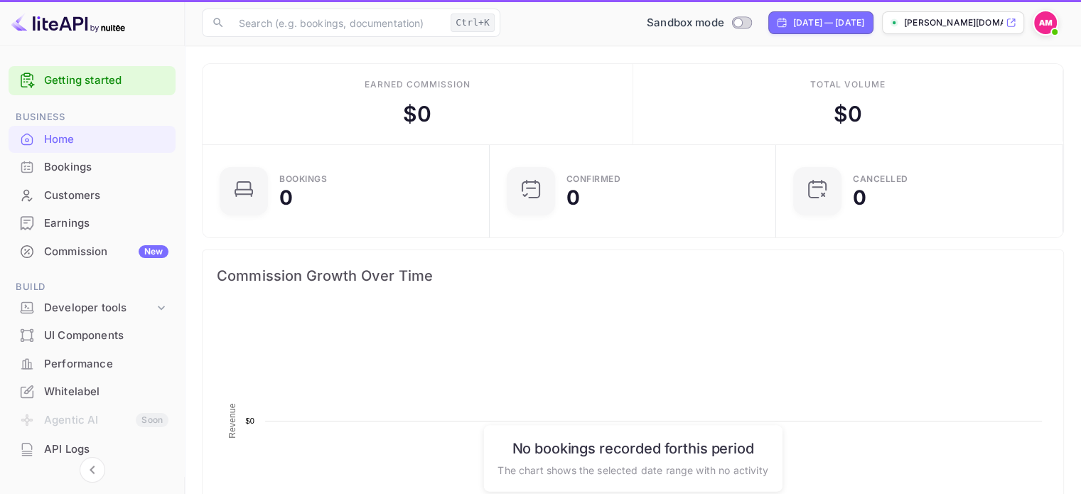
scroll to position [220, 267]
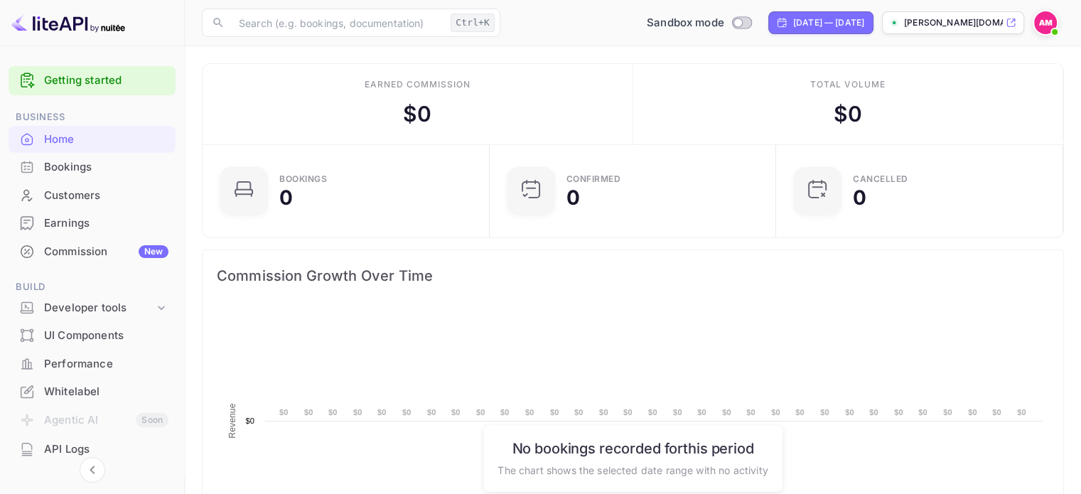
click at [1044, 22] on img at bounding box center [1045, 22] width 23 height 23
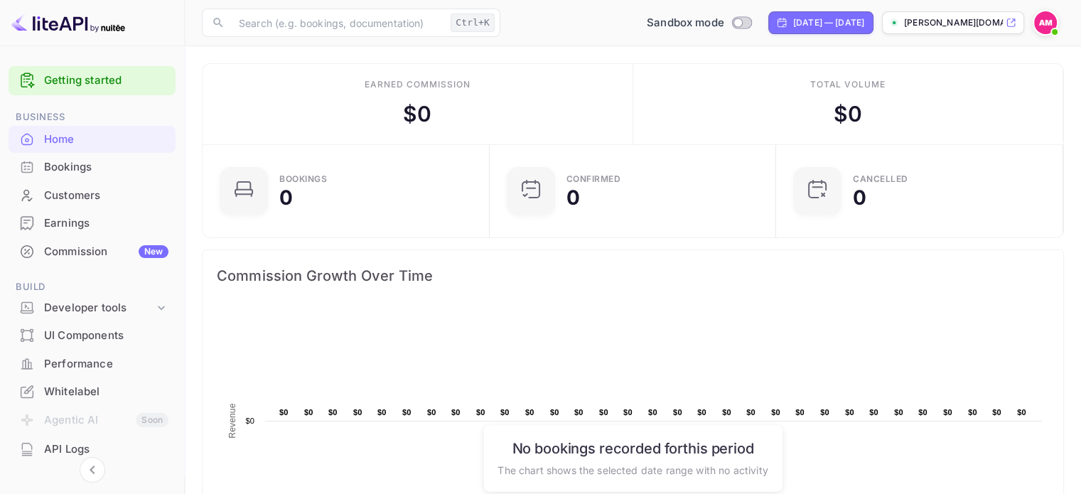
scroll to position [91, 0]
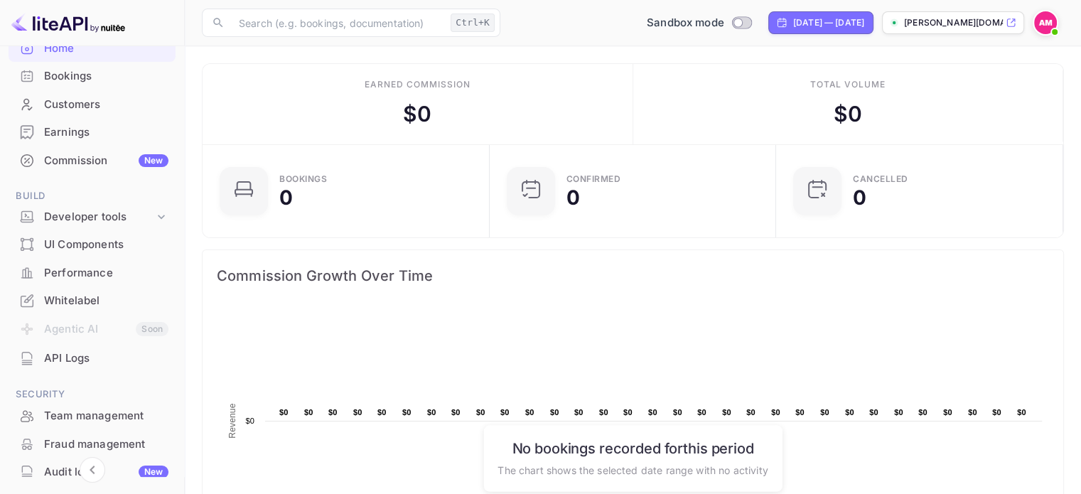
click at [82, 119] on div "Earnings" at bounding box center [92, 133] width 167 height 28
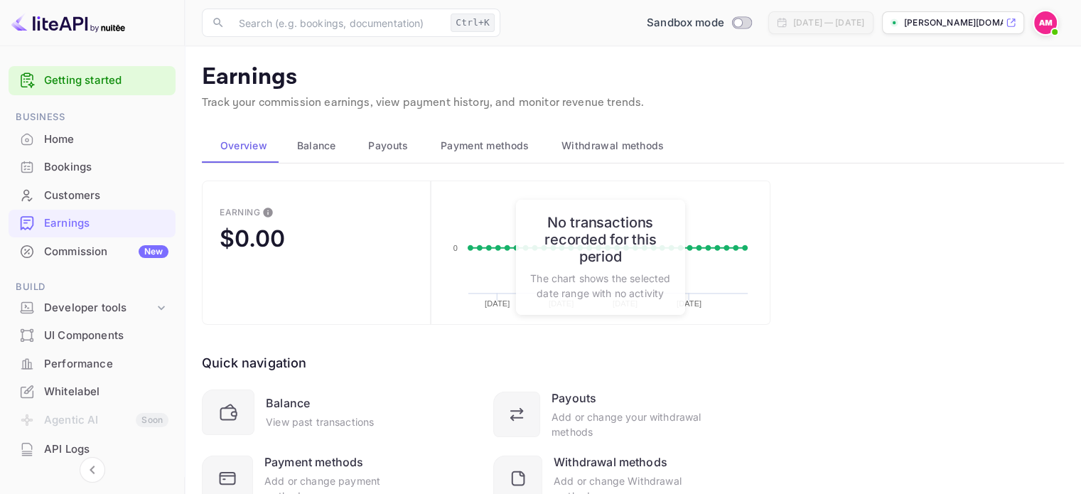
click at [397, 151] on span "Payouts" at bounding box center [388, 145] width 40 height 17
click at [389, 149] on span "Payouts" at bounding box center [388, 145] width 40 height 17
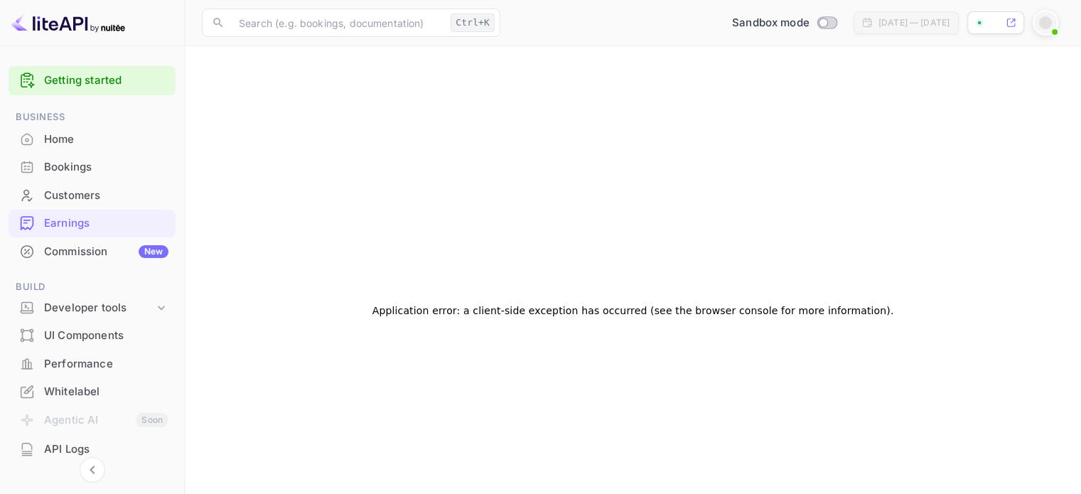
click at [100, 219] on div "Earnings" at bounding box center [106, 223] width 124 height 16
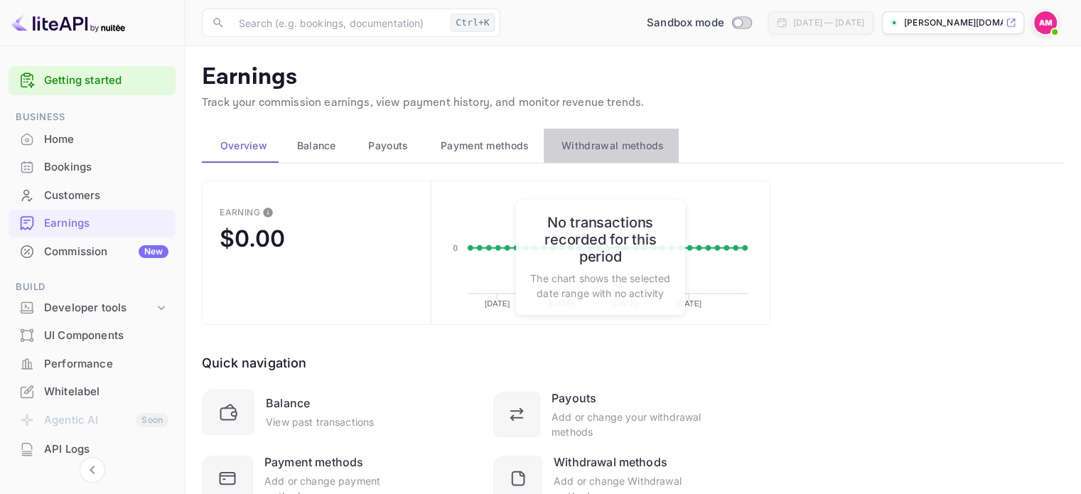
click at [614, 146] on span "Withdrawal methods" at bounding box center [613, 145] width 102 height 17
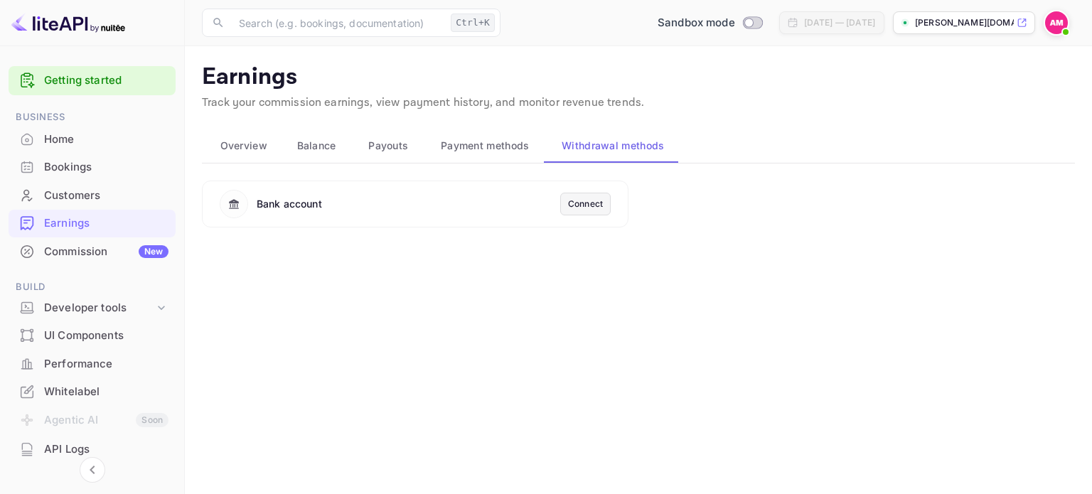
click at [583, 204] on div "Connect" at bounding box center [585, 204] width 35 height 13
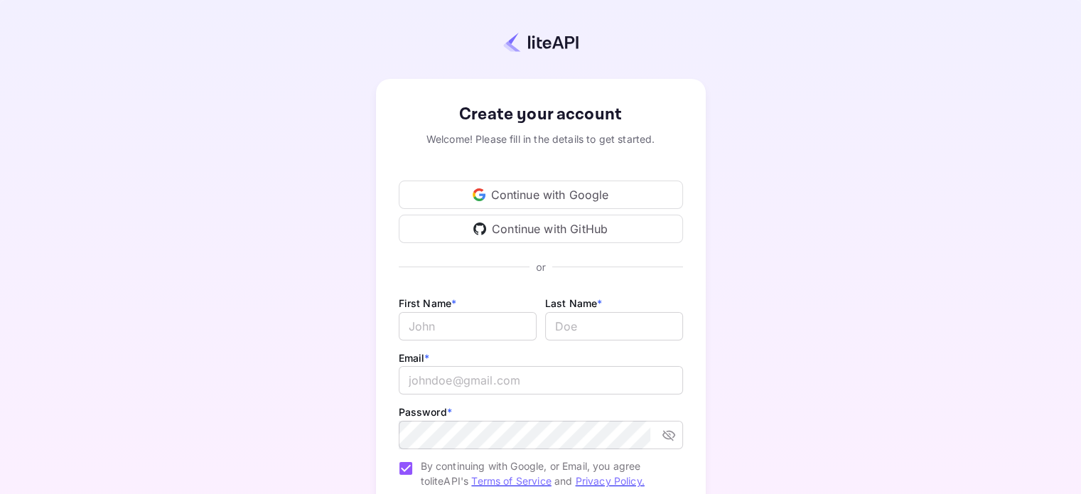
click at [298, 296] on div "Create your account Welcome! Please fill in the details to get started. Continu…" at bounding box center [541, 333] width 956 height 543
click at [523, 187] on div "Continue with Google" at bounding box center [541, 195] width 284 height 28
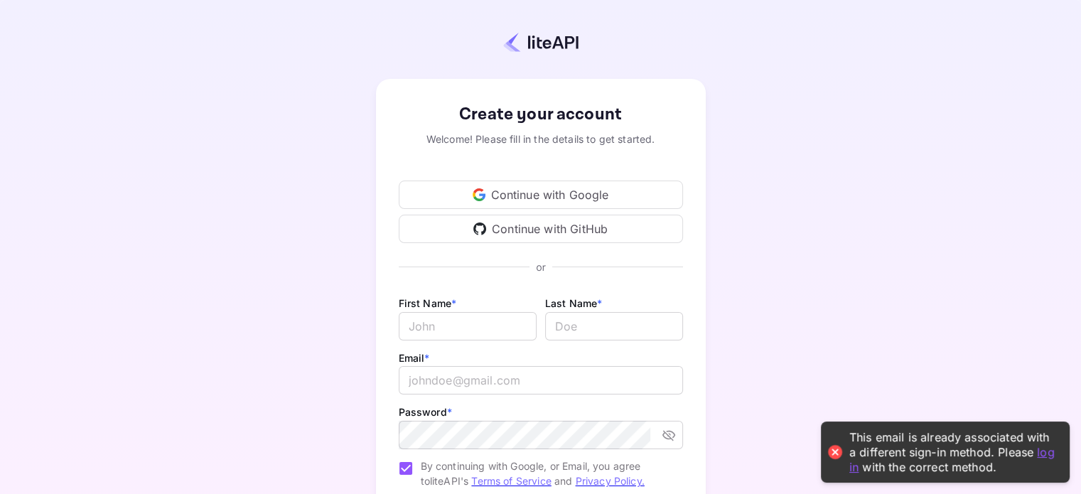
click at [270, 211] on div "Create your account Welcome! Please fill in the details to get started. Continu…" at bounding box center [541, 333] width 956 height 543
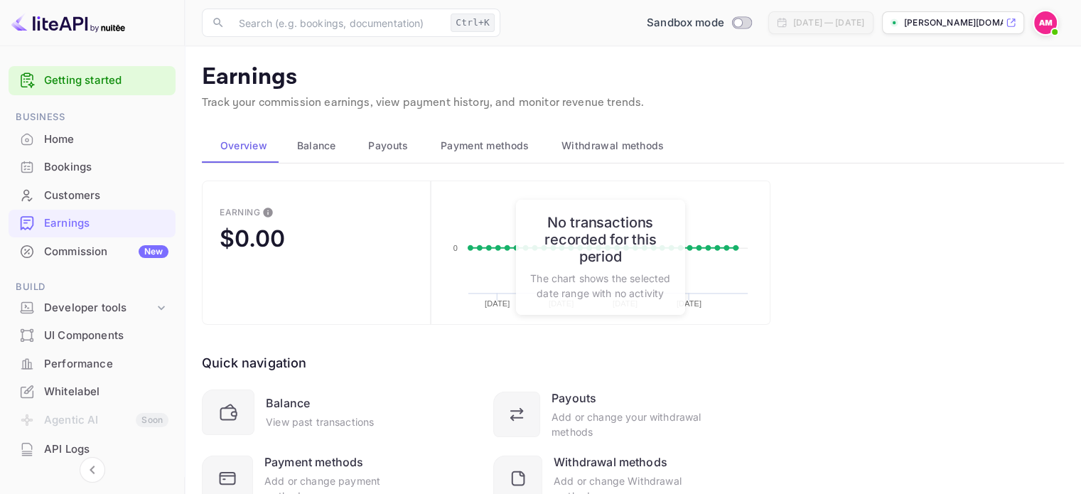
click at [926, 20] on p "[PERSON_NAME][DOMAIN_NAME]..." at bounding box center [953, 22] width 99 height 13
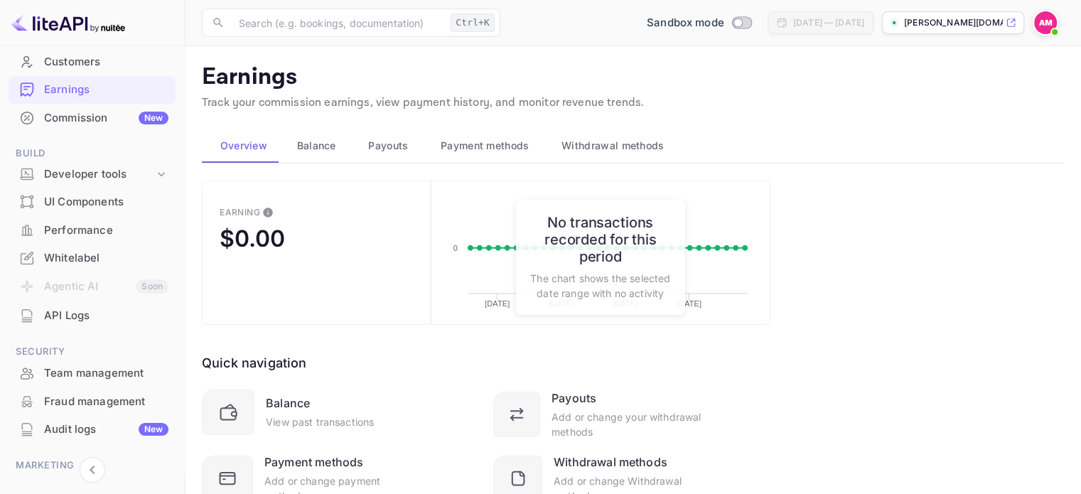
scroll to position [132, 0]
click at [97, 160] on span "Build" at bounding box center [92, 155] width 167 height 16
click at [97, 168] on div "Developer tools" at bounding box center [99, 176] width 110 height 16
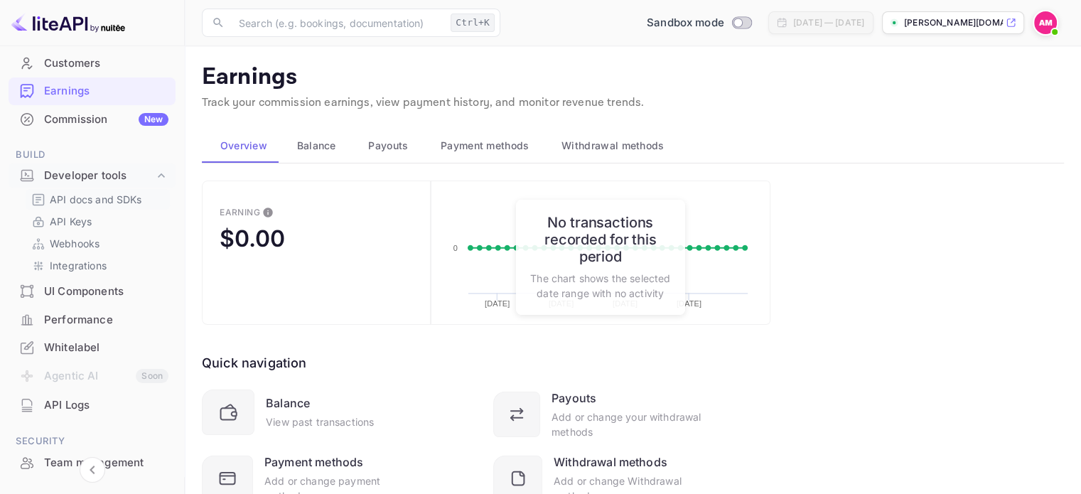
click at [100, 199] on p "API docs and SDKs" at bounding box center [96, 199] width 92 height 15
click at [80, 193] on p "API docs and SDKs" at bounding box center [96, 199] width 92 height 15
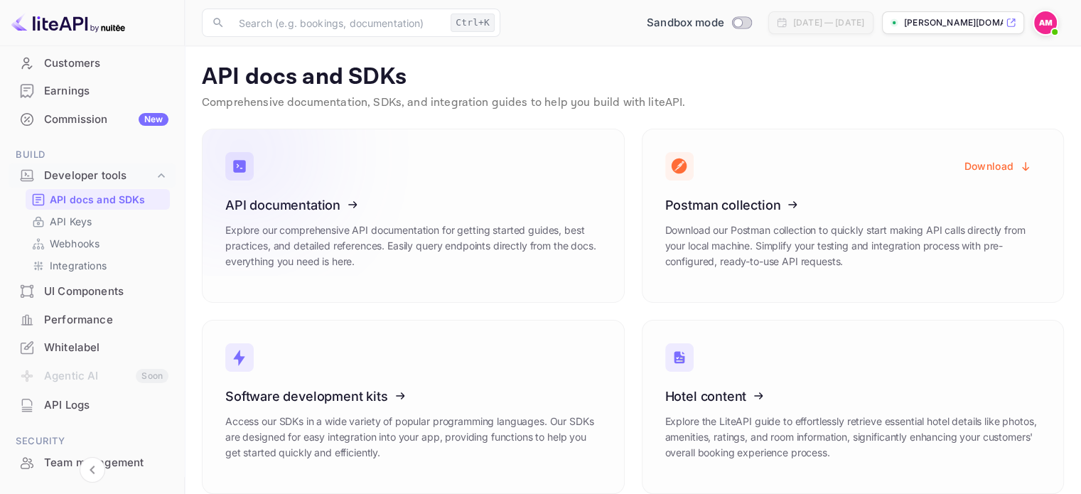
click at [456, 232] on p "Explore our comprehensive API documentation for getting started guides, best pr…" at bounding box center [413, 246] width 376 height 47
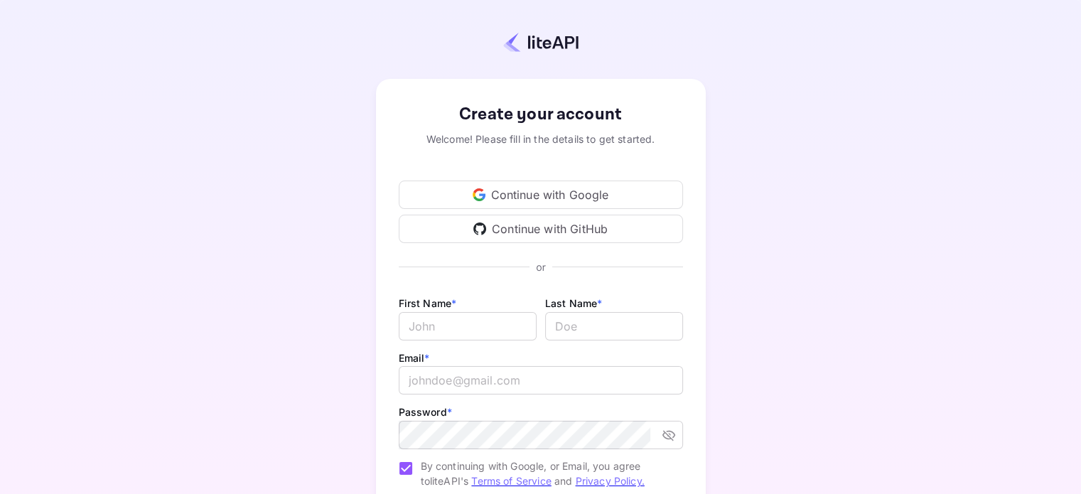
click at [485, 195] on icon at bounding box center [482, 196] width 6 height 6
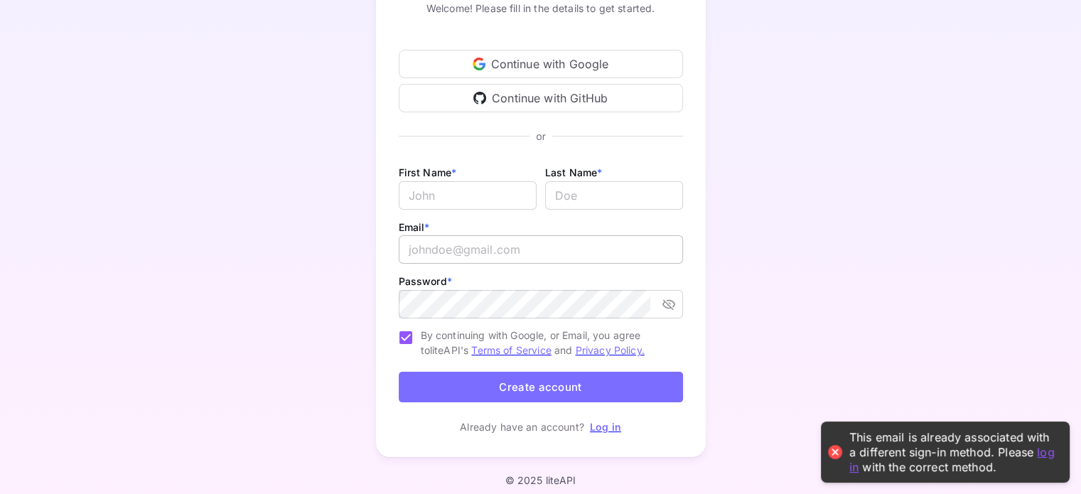
scroll to position [140, 0]
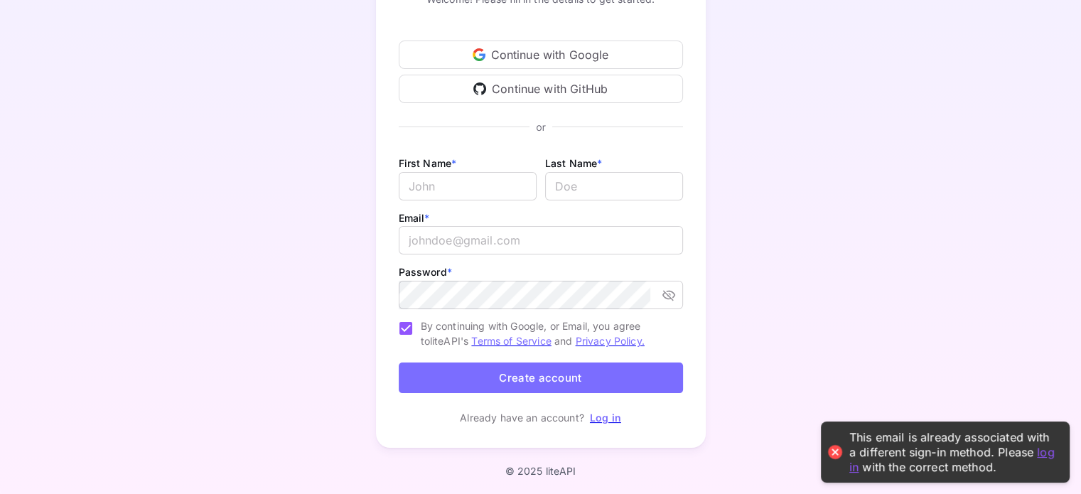
click at [607, 421] on link "Log in" at bounding box center [605, 418] width 31 height 12
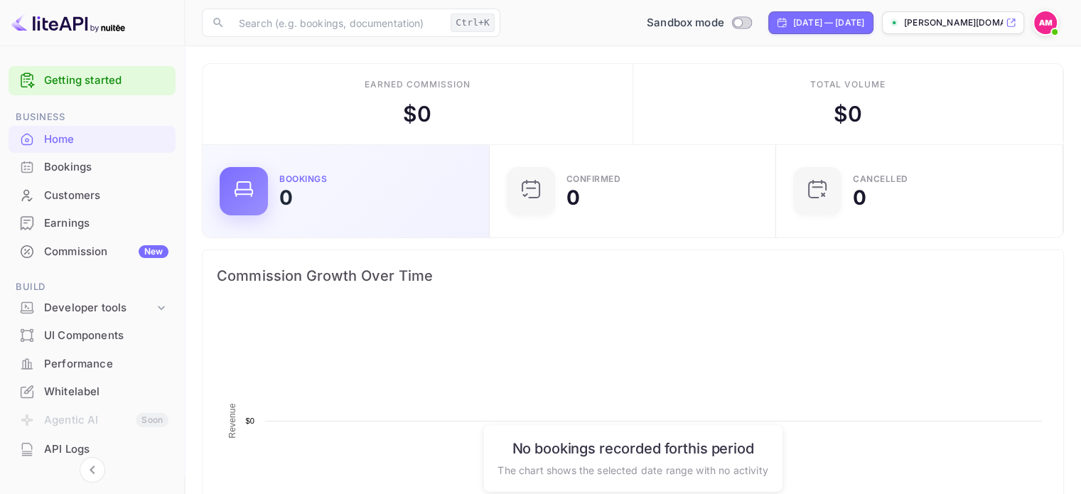
scroll to position [220, 267]
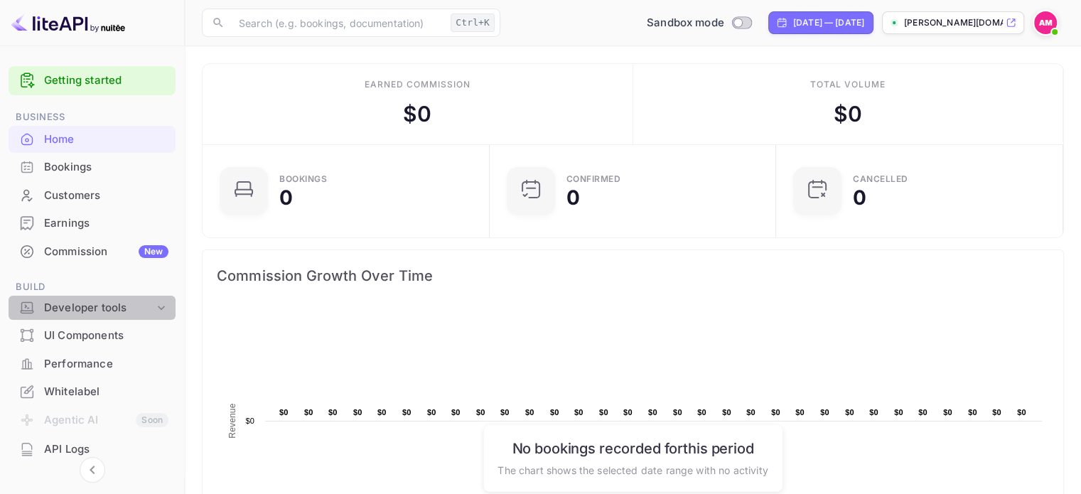
click at [138, 301] on div "Developer tools" at bounding box center [99, 308] width 110 height 16
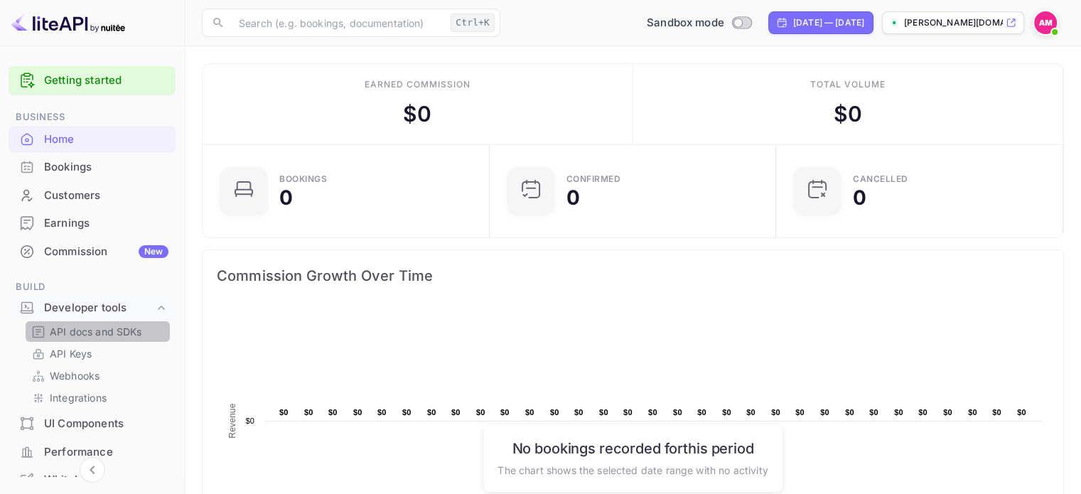
click at [127, 331] on p "API docs and SDKs" at bounding box center [96, 331] width 92 height 15
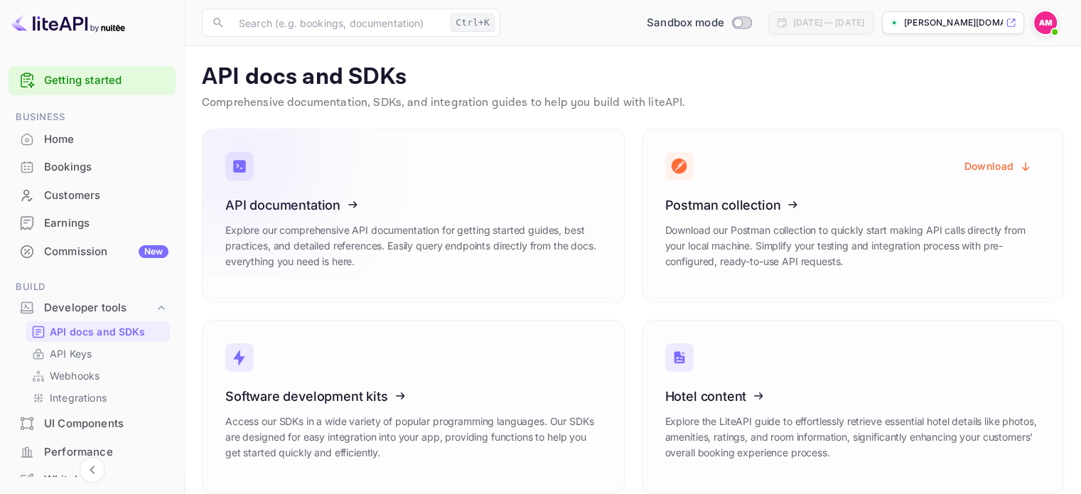
click at [324, 186] on icon at bounding box center [313, 202] width 221 height 146
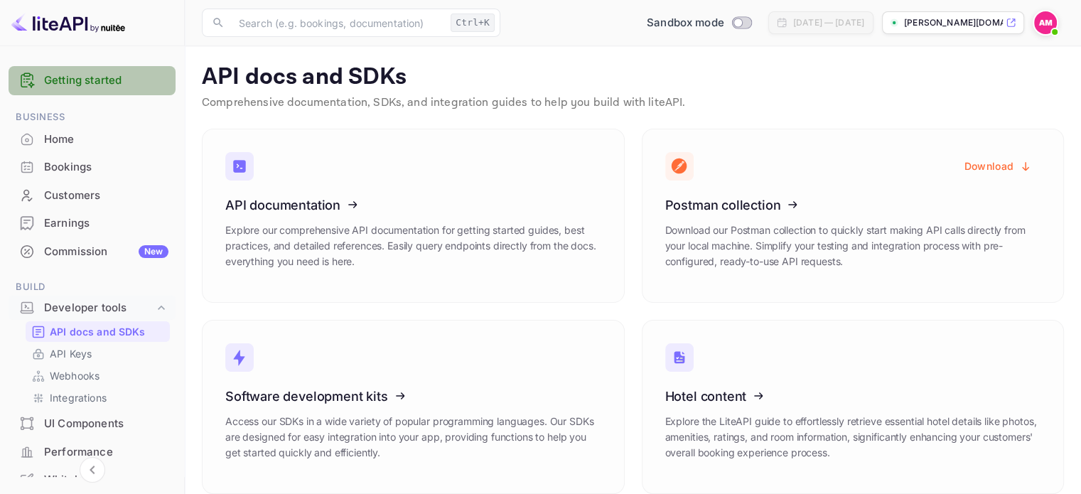
click at [92, 87] on link "Getting started" at bounding box center [106, 81] width 124 height 16
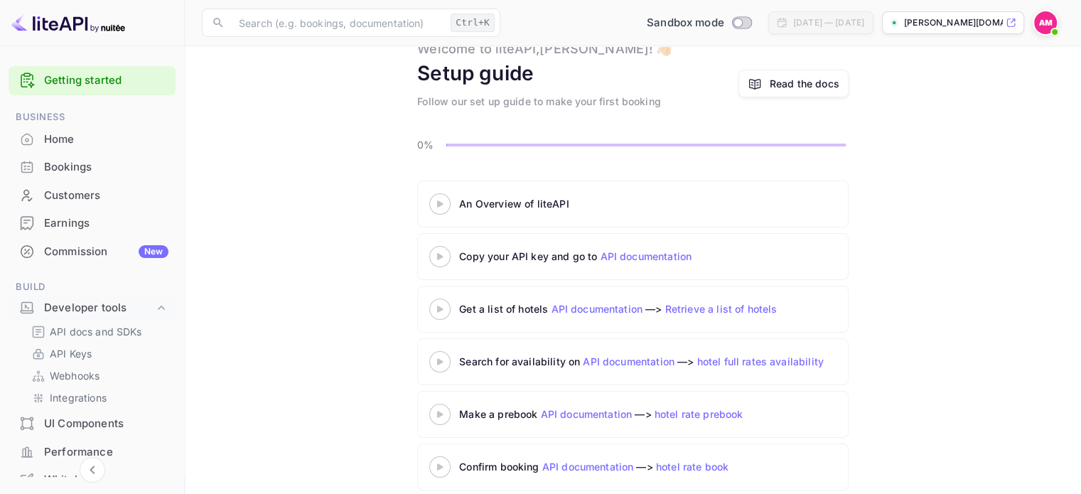
scroll to position [70, 0]
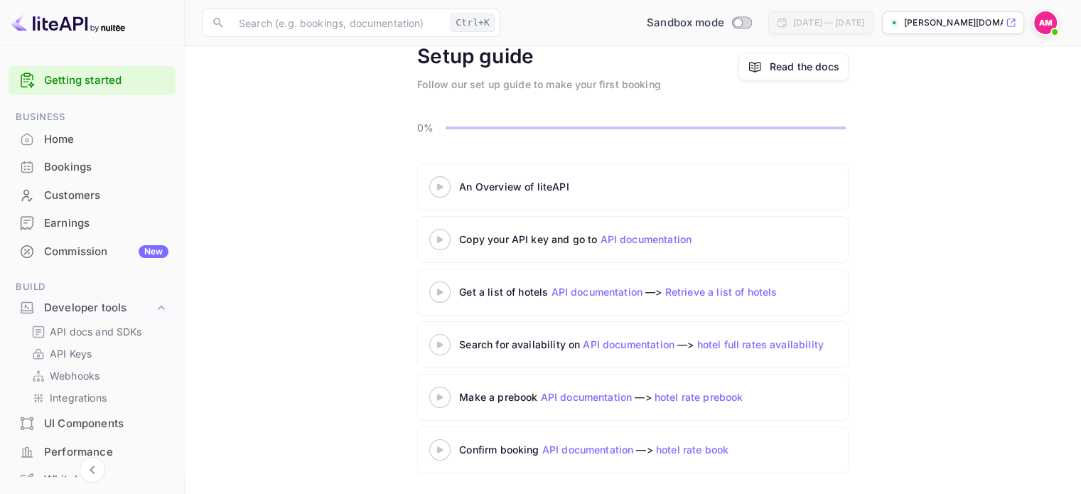
click at [380, 334] on div "An Overview of liteAPI Copy your API key and go to API documentation Get a list…" at bounding box center [633, 322] width 862 height 316
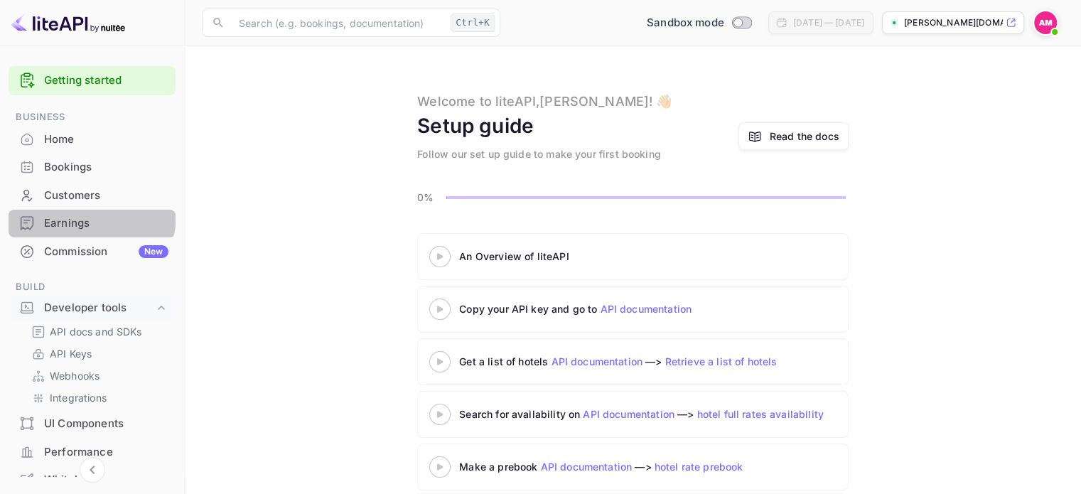
click at [85, 215] on div "Earnings" at bounding box center [106, 223] width 124 height 16
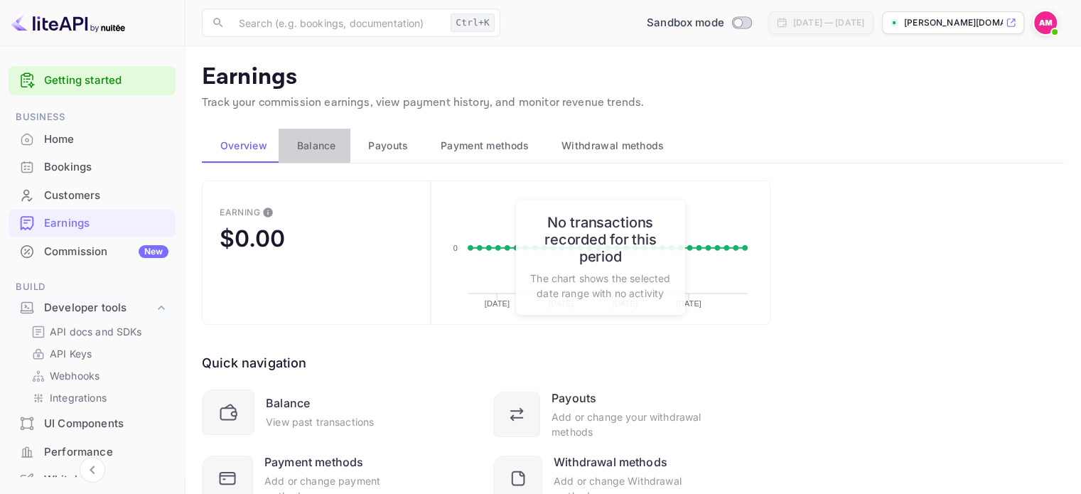
click at [311, 137] on span "Balance" at bounding box center [316, 145] width 39 height 17
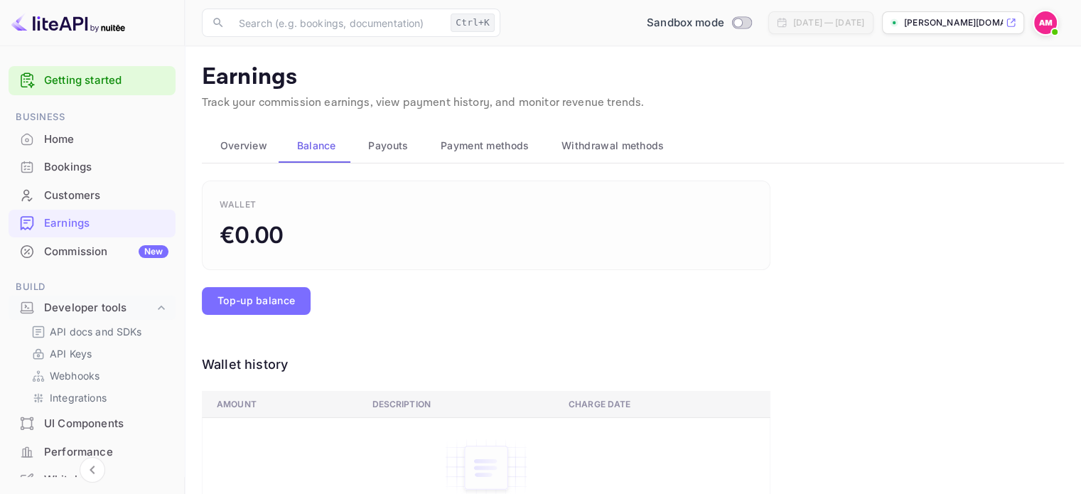
click at [388, 151] on span "Payouts" at bounding box center [388, 145] width 40 height 17
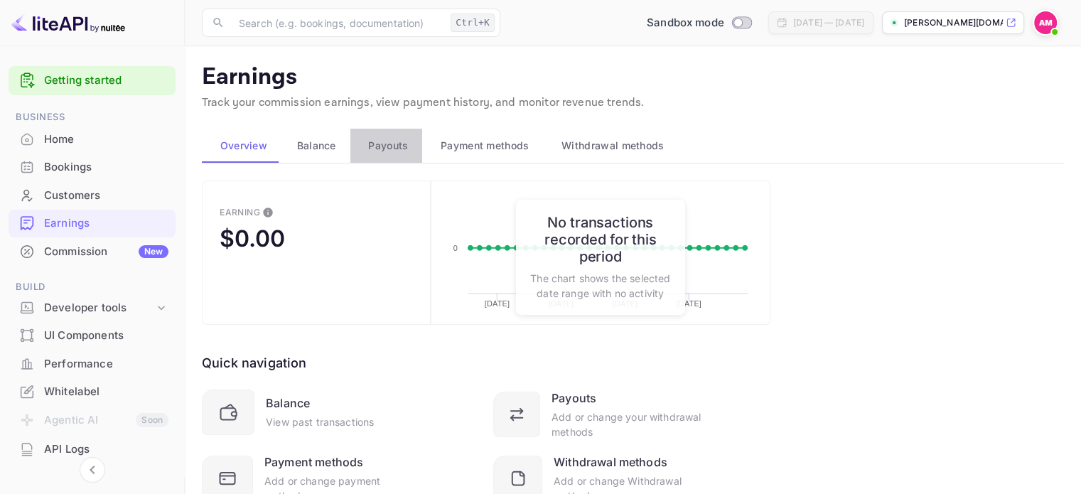
click at [388, 151] on span "Payouts" at bounding box center [388, 145] width 40 height 17
click at [477, 148] on span "Payment methods" at bounding box center [485, 145] width 89 height 17
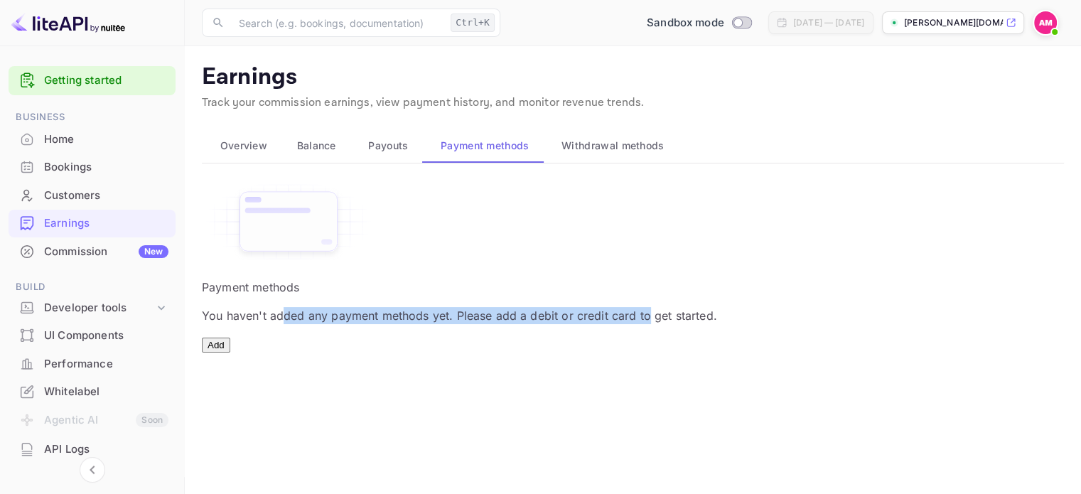
drag, startPoint x: 599, startPoint y: 345, endPoint x: 697, endPoint y: 366, distance: 99.7
click at [697, 353] on div "Payment methods You haven't added any payment methods yet. Please add a debit o…" at bounding box center [633, 267] width 862 height 172
click at [697, 324] on p "You haven't added any payment methods yet. Please add a debit or credit card to…" at bounding box center [633, 315] width 862 height 17
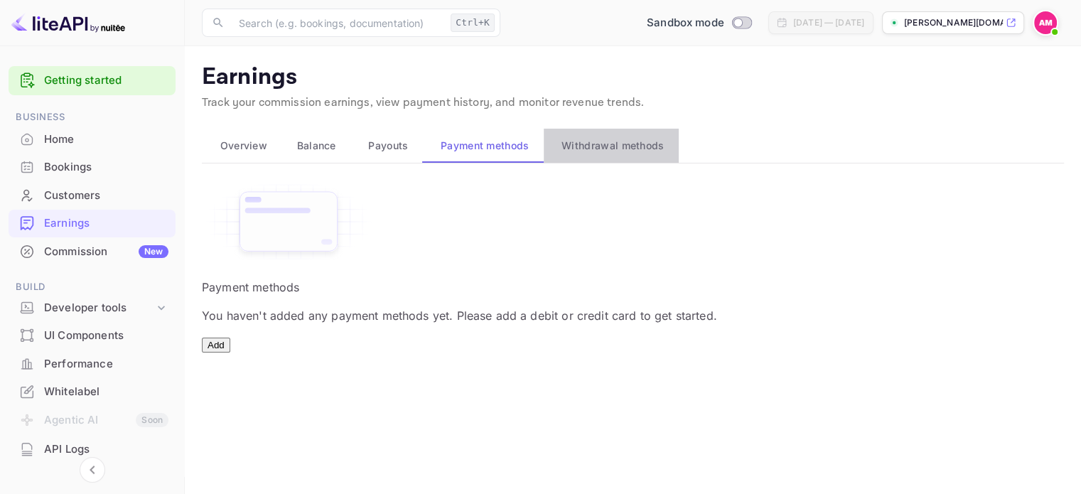
click at [619, 150] on span "Withdrawal methods" at bounding box center [613, 145] width 102 height 17
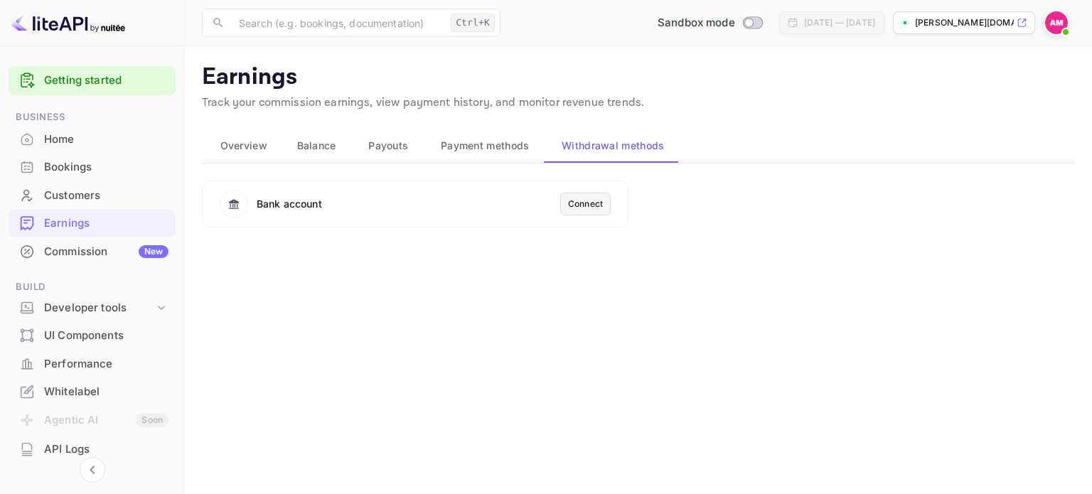
click at [503, 134] on button "Payment methods" at bounding box center [482, 146] width 121 height 34
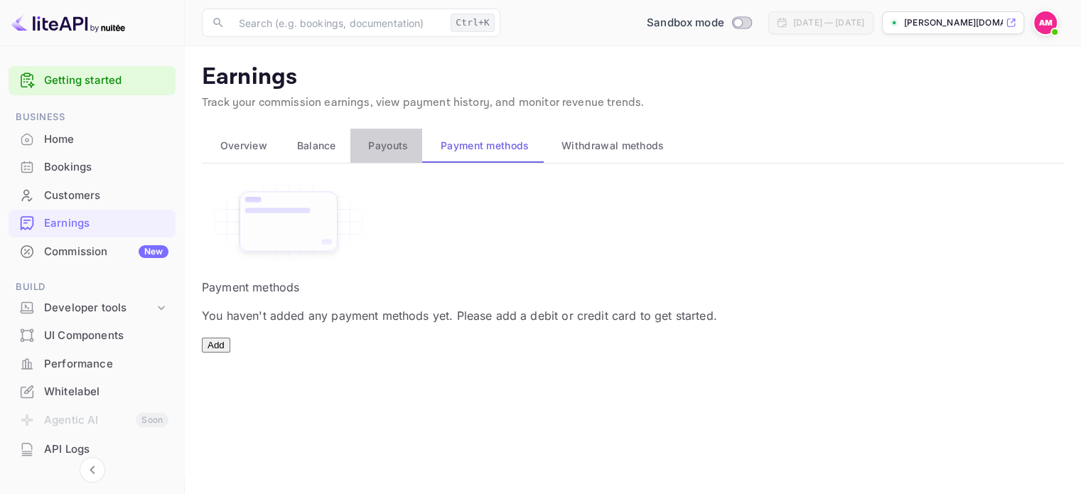
click at [382, 151] on span "Payouts" at bounding box center [388, 145] width 40 height 17
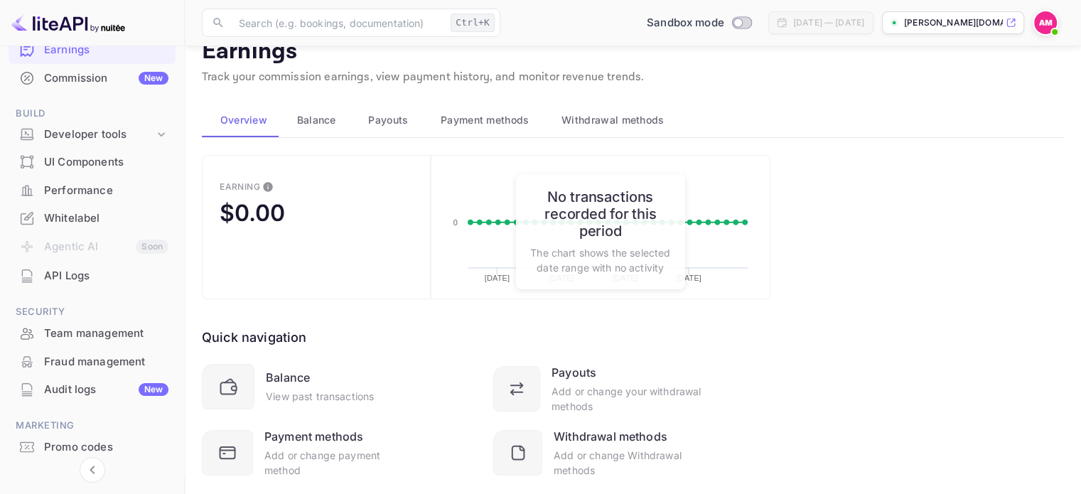
scroll to position [162, 0]
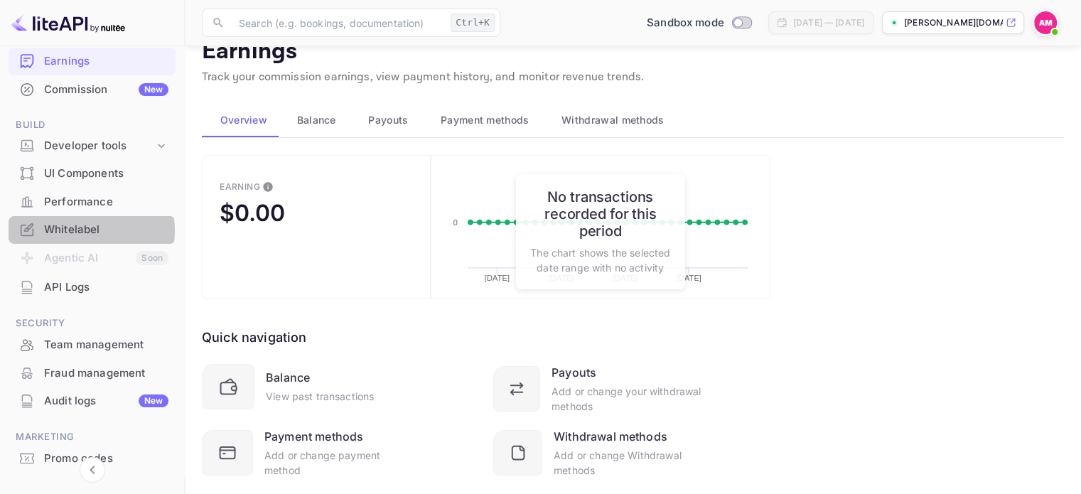
click at [85, 230] on div "Whitelabel" at bounding box center [106, 230] width 124 height 16
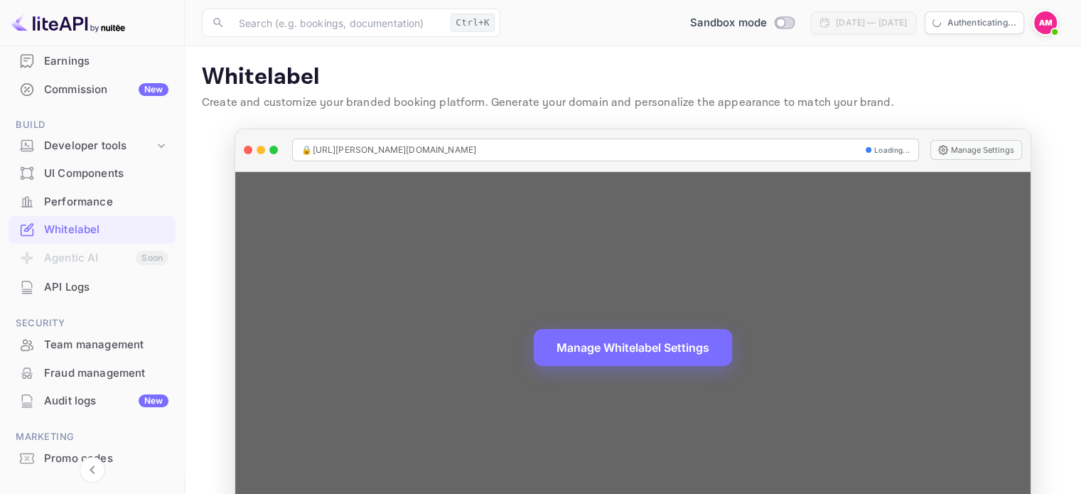
click at [355, 149] on span "🔒 [URL][PERSON_NAME][DOMAIN_NAME]" at bounding box center [388, 150] width 175 height 13
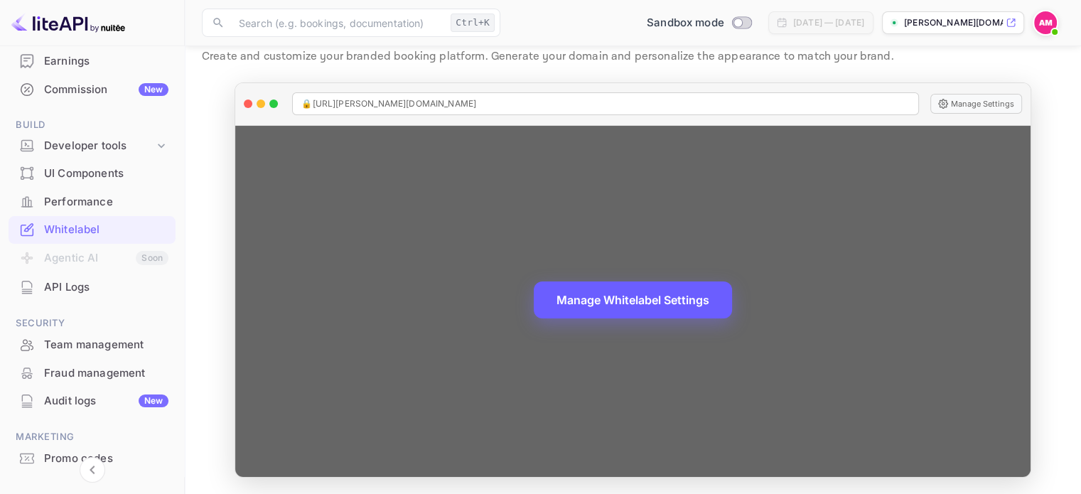
click at [634, 307] on button "Manage Whitelabel Settings" at bounding box center [633, 300] width 198 height 37
